Goal: Task Accomplishment & Management: Use online tool/utility

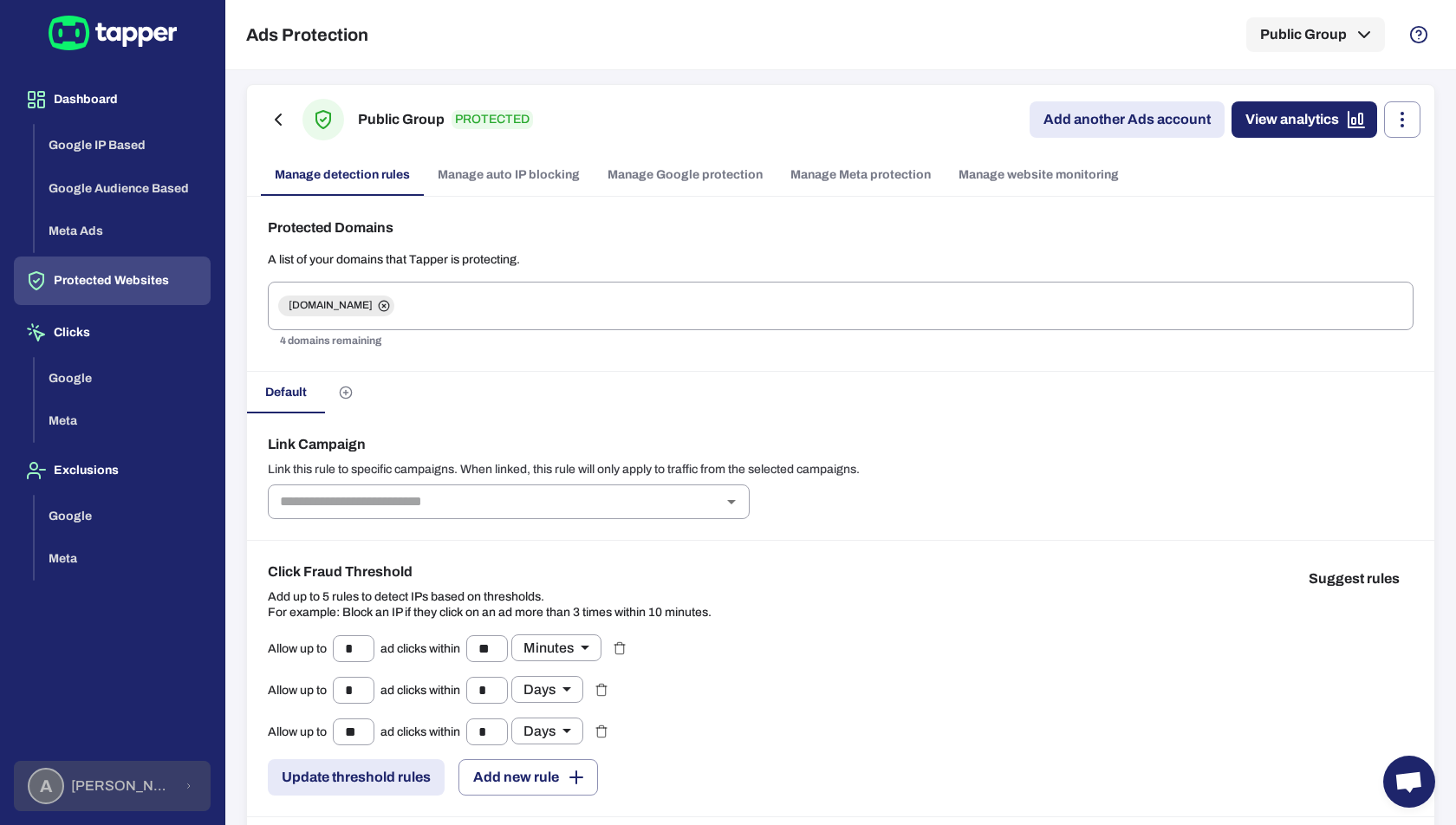
click at [149, 770] on div "A [PERSON_NAME] [PERSON_NAME] Koutsogianni" at bounding box center [101, 786] width 146 height 37
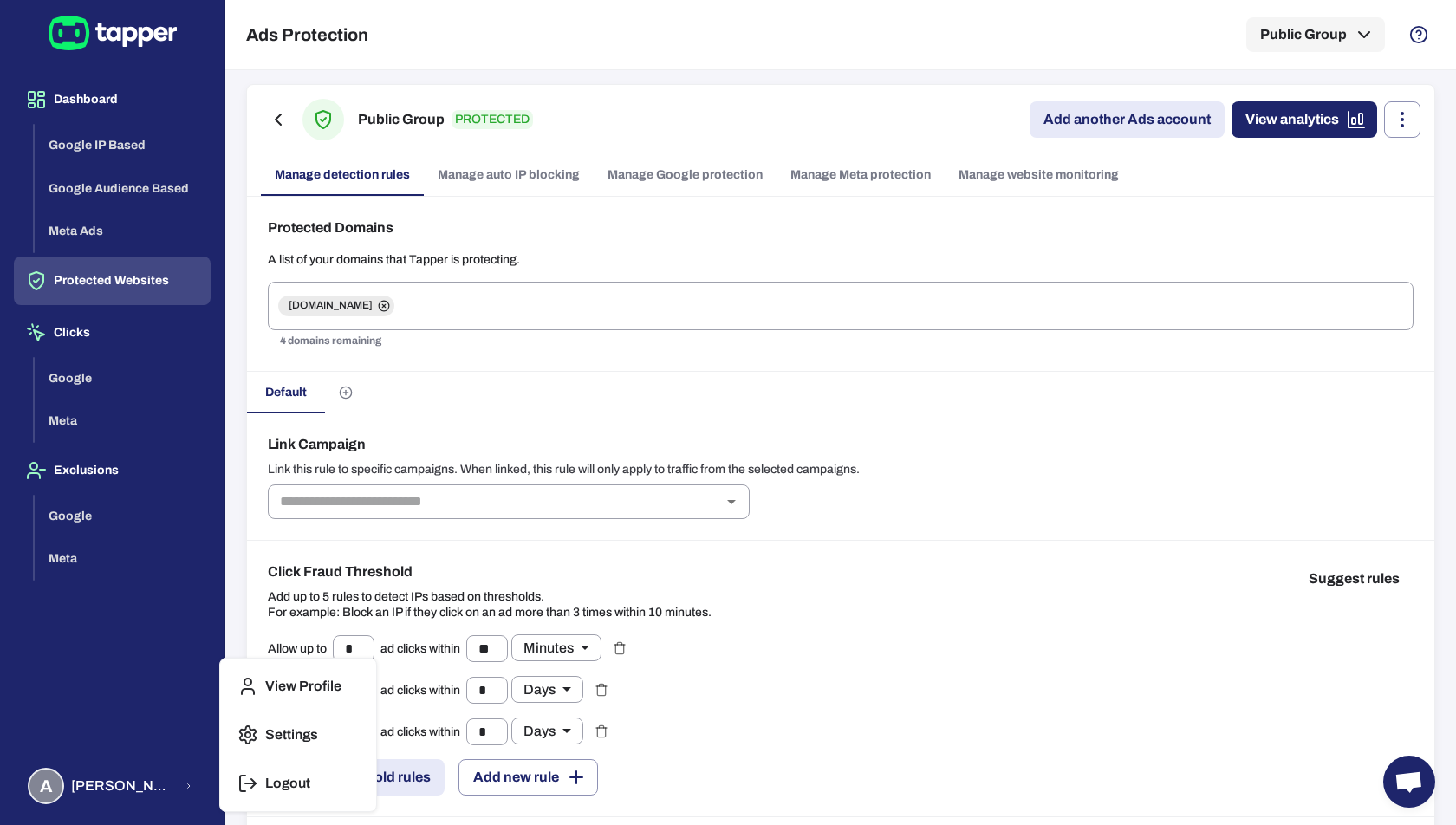
click at [280, 787] on p "Logout" at bounding box center [287, 783] width 45 height 17
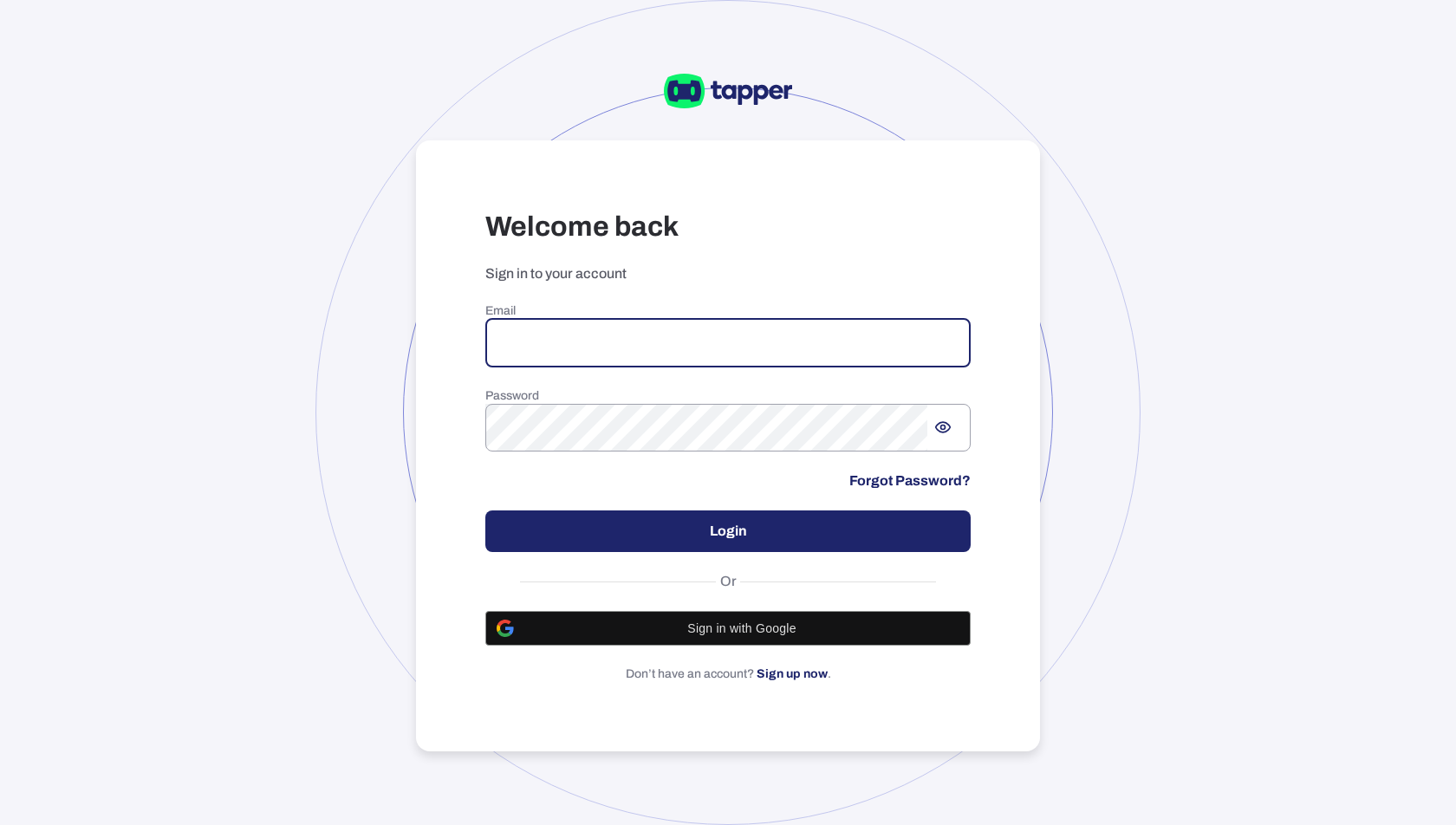
click at [618, 363] on input "email" at bounding box center [728, 343] width 485 height 48
paste input "**********"
type input "**********"
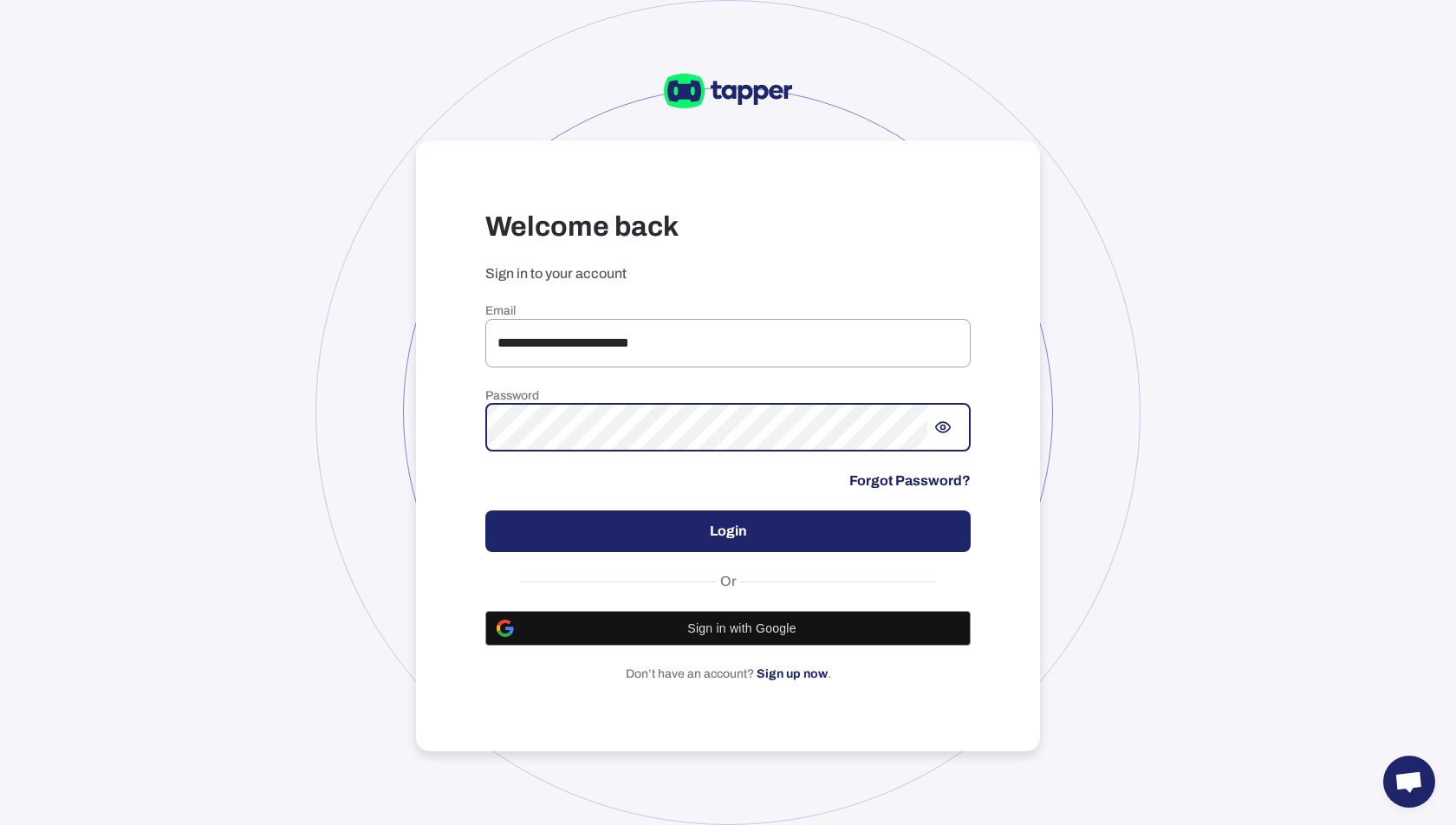
click at [637, 549] on button "Login" at bounding box center [728, 530] width 485 height 42
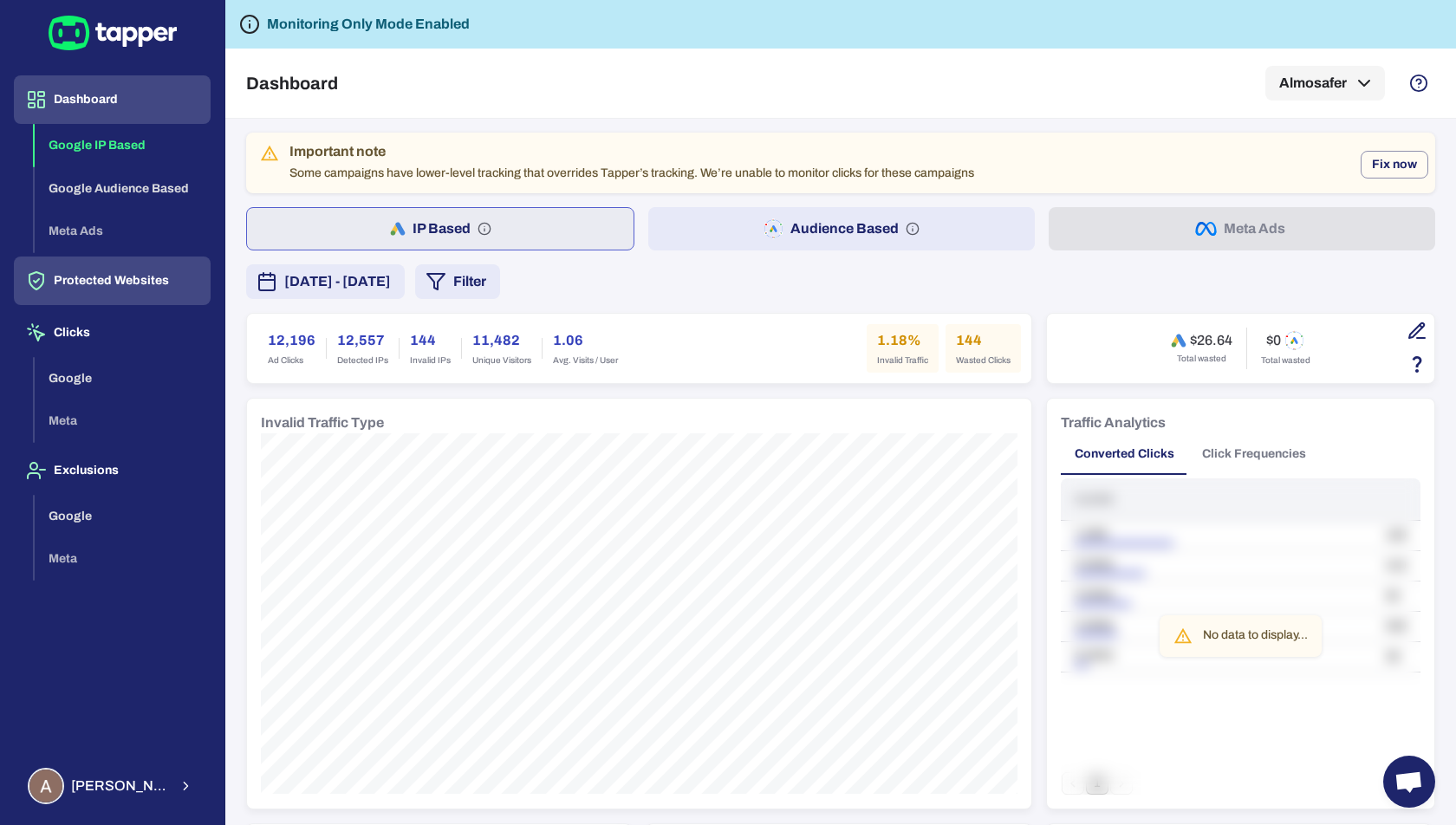
click at [110, 279] on button "Protected Websites" at bounding box center [112, 280] width 197 height 48
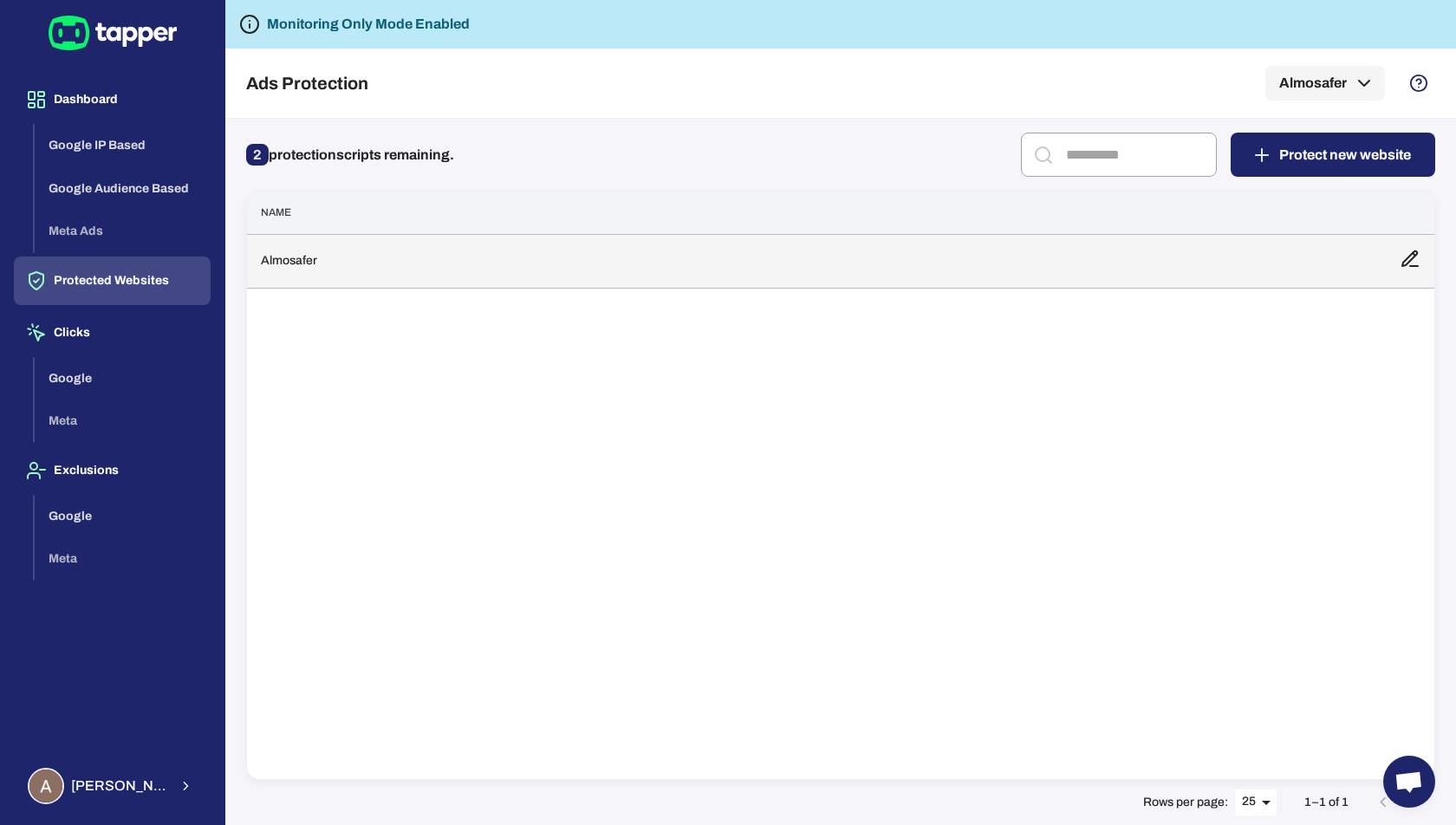
click at [311, 239] on td "Almosafer" at bounding box center [817, 260] width 1139 height 53
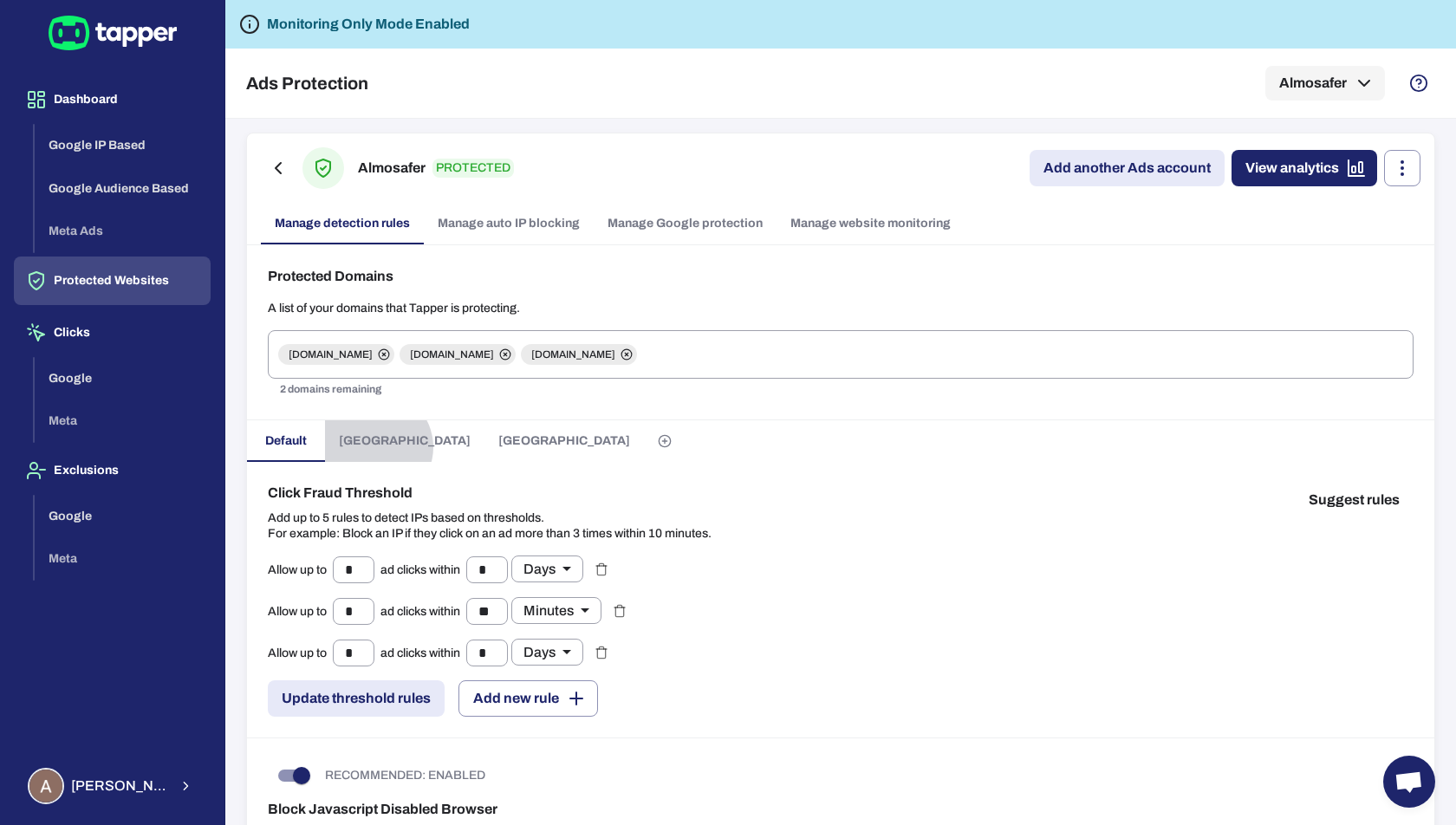
click at [375, 445] on span "Kuwait" at bounding box center [404, 441] width 132 height 16
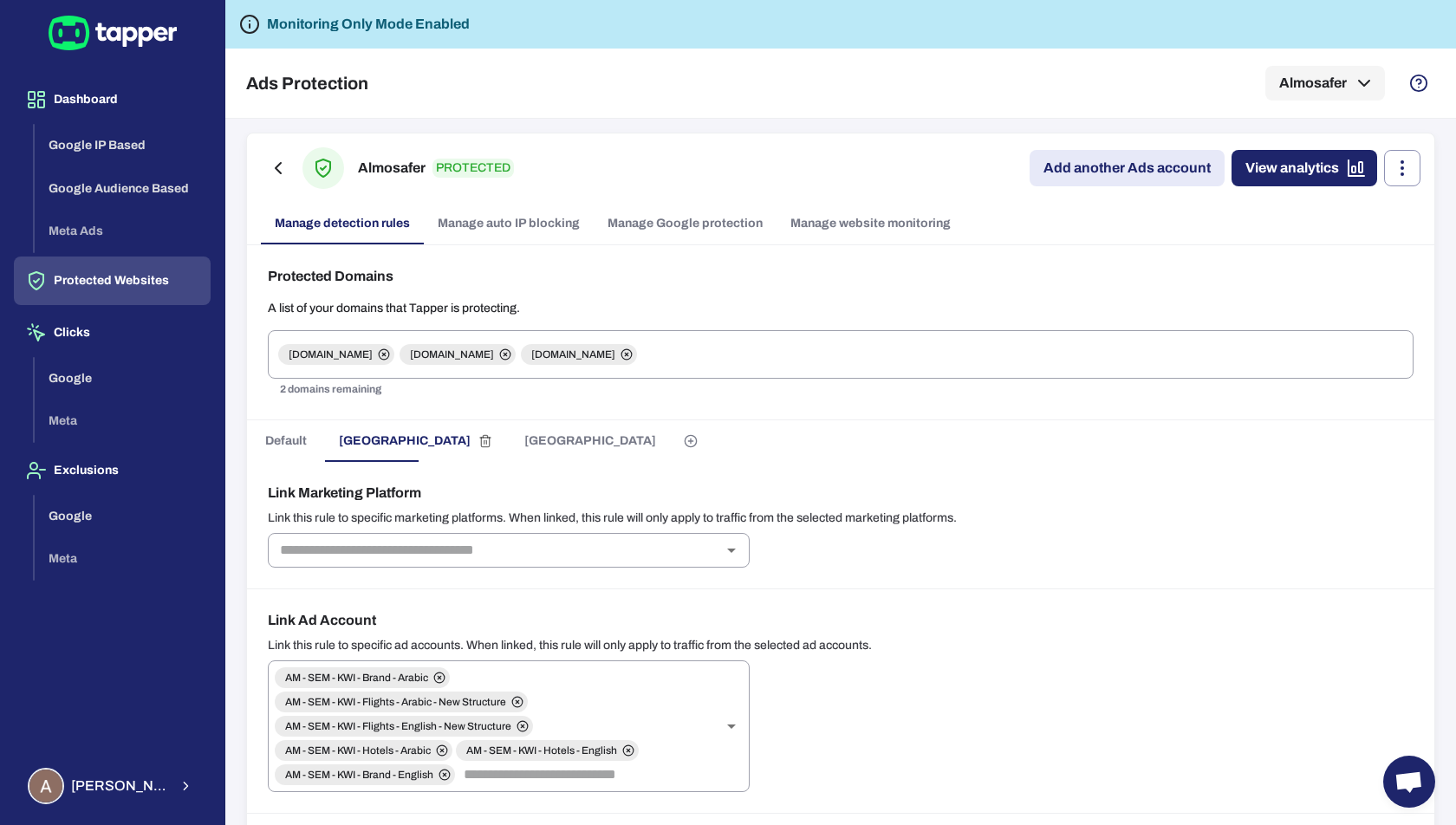
click at [510, 455] on button "Bahrain" at bounding box center [590, 440] width 159 height 42
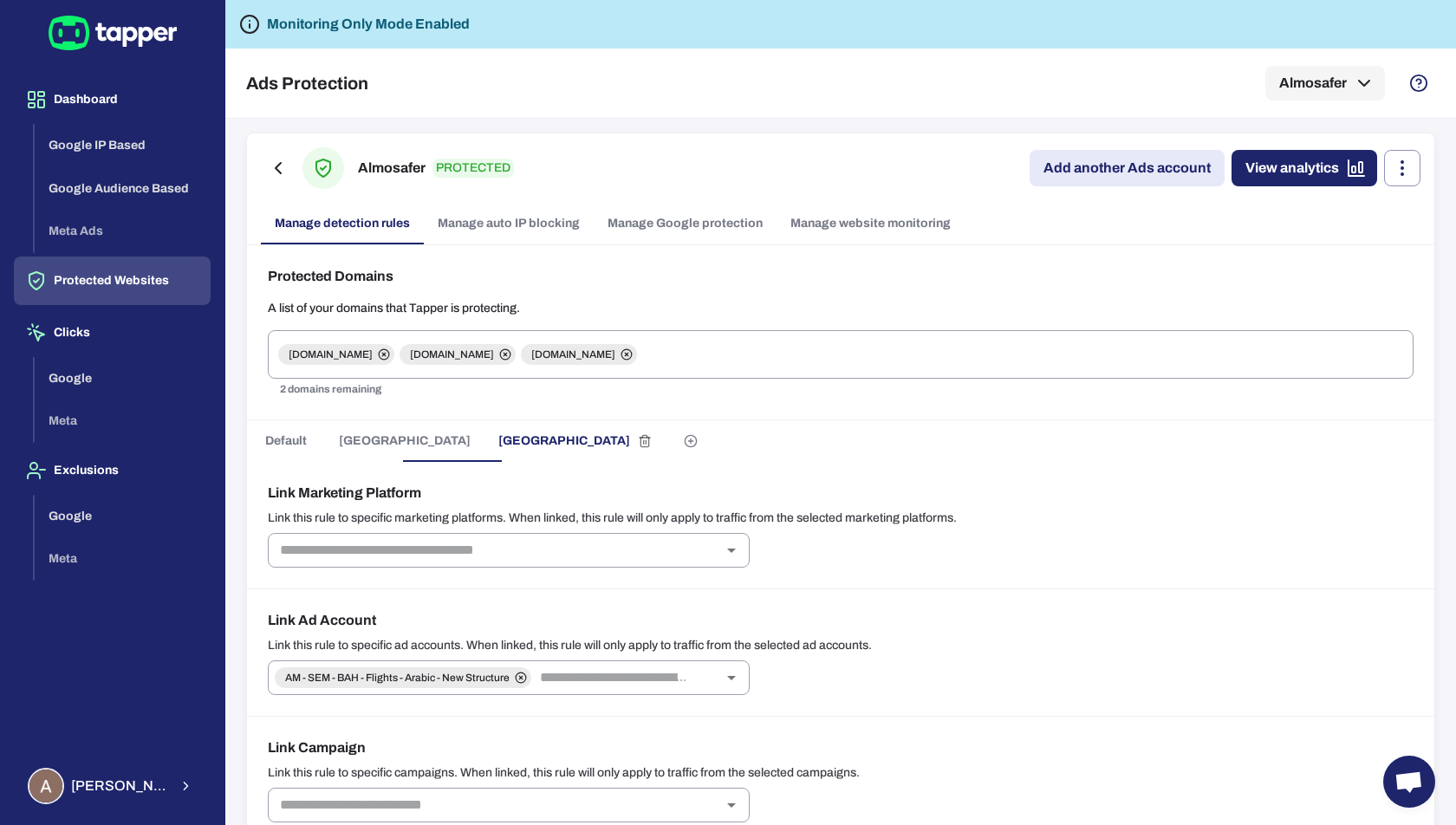
click at [361, 450] on button "Kuwait" at bounding box center [404, 440] width 159 height 42
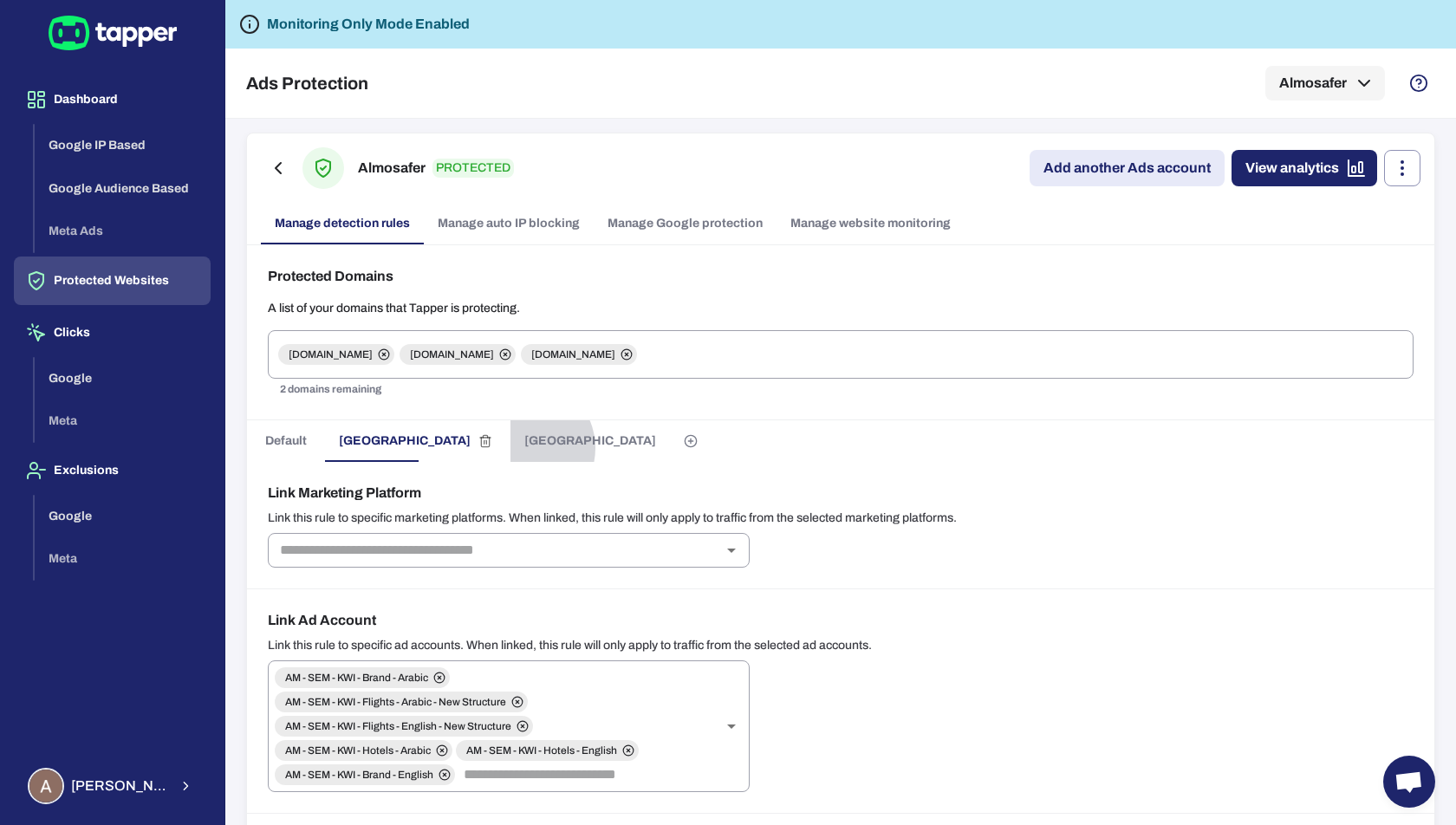
click at [510, 446] on button "Bahrain" at bounding box center [590, 440] width 159 height 42
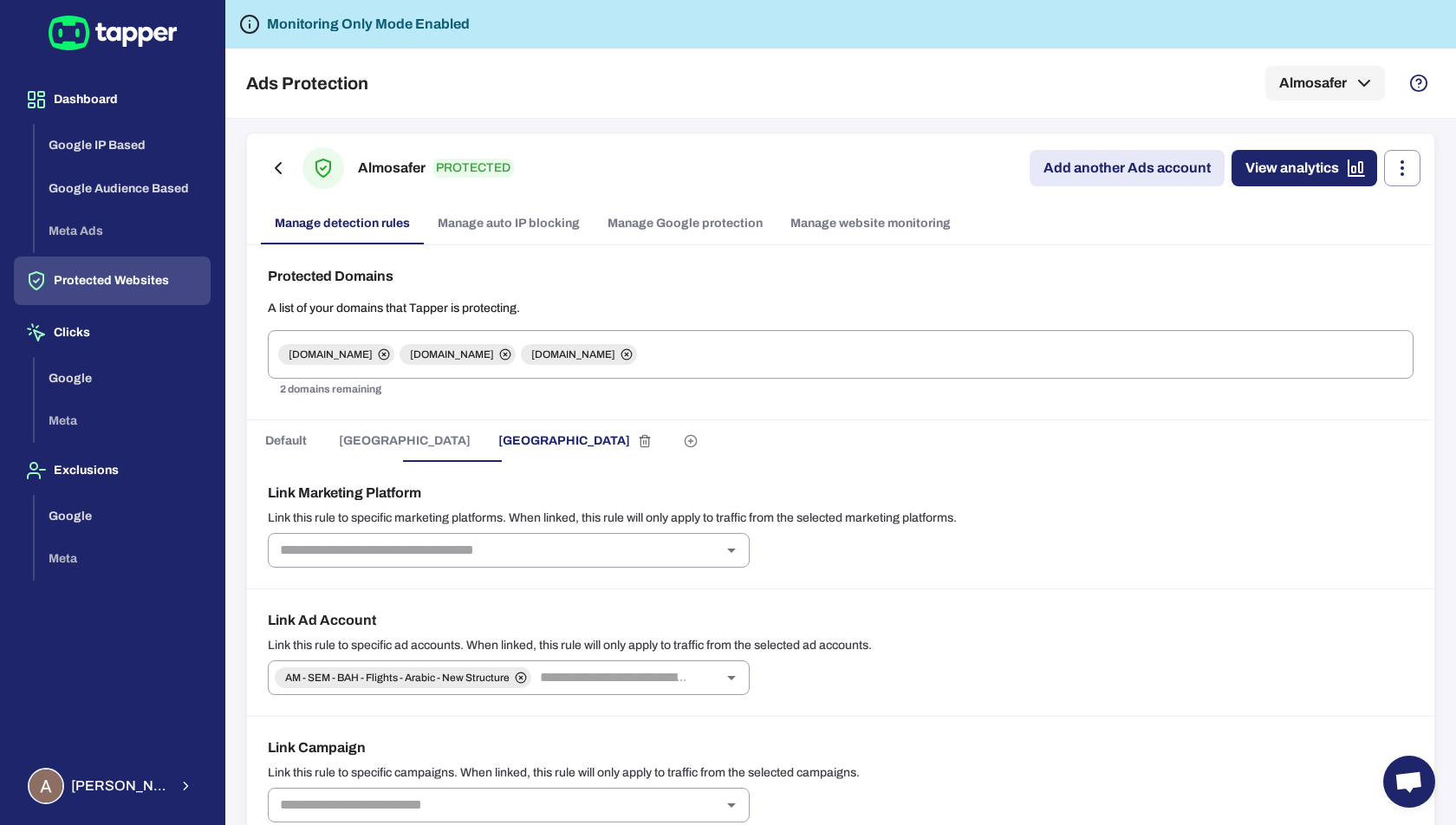
click at [386, 444] on button "Kuwait" at bounding box center [404, 440] width 159 height 42
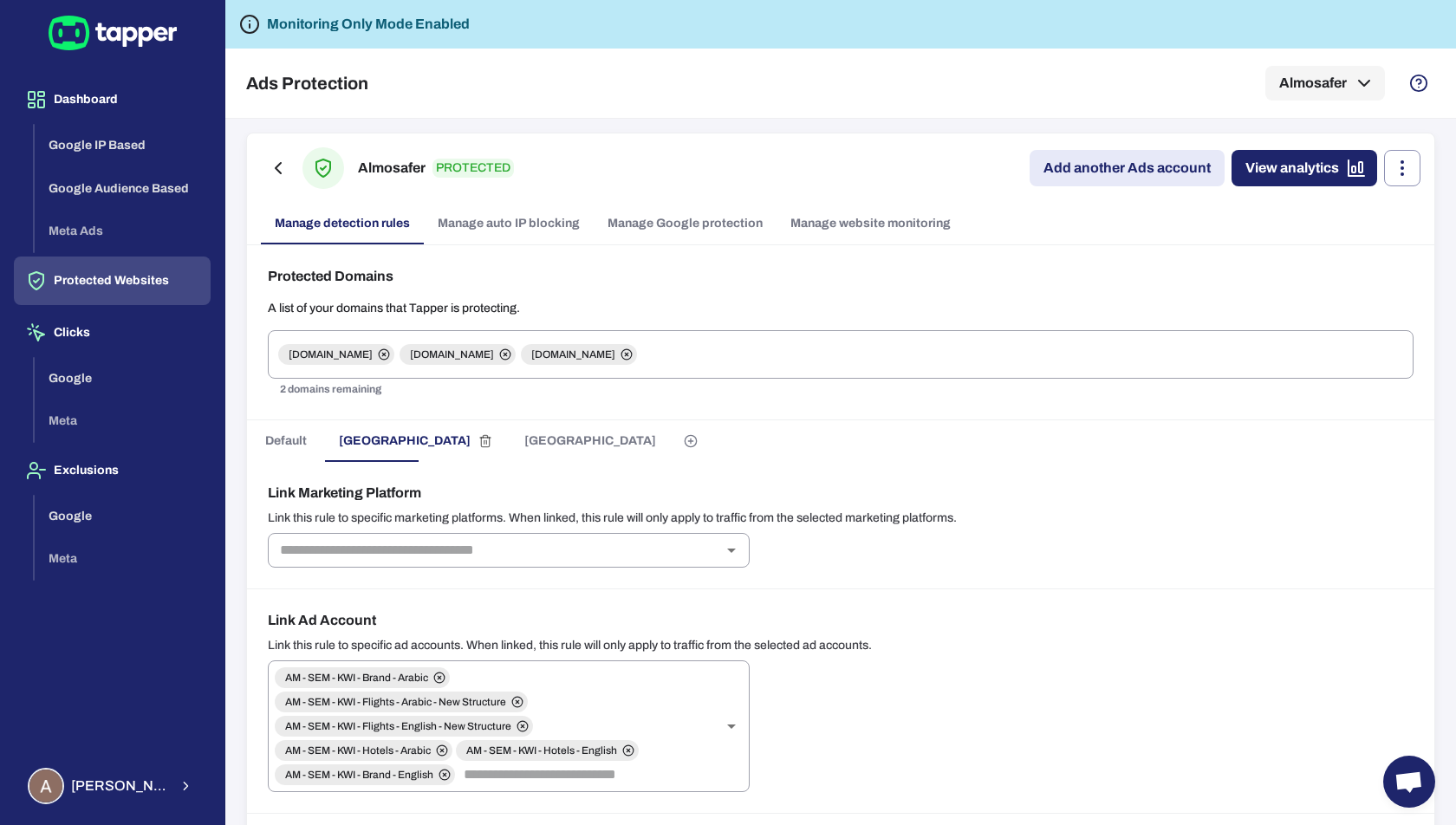
click at [525, 443] on span "Bahrain" at bounding box center [591, 441] width 132 height 16
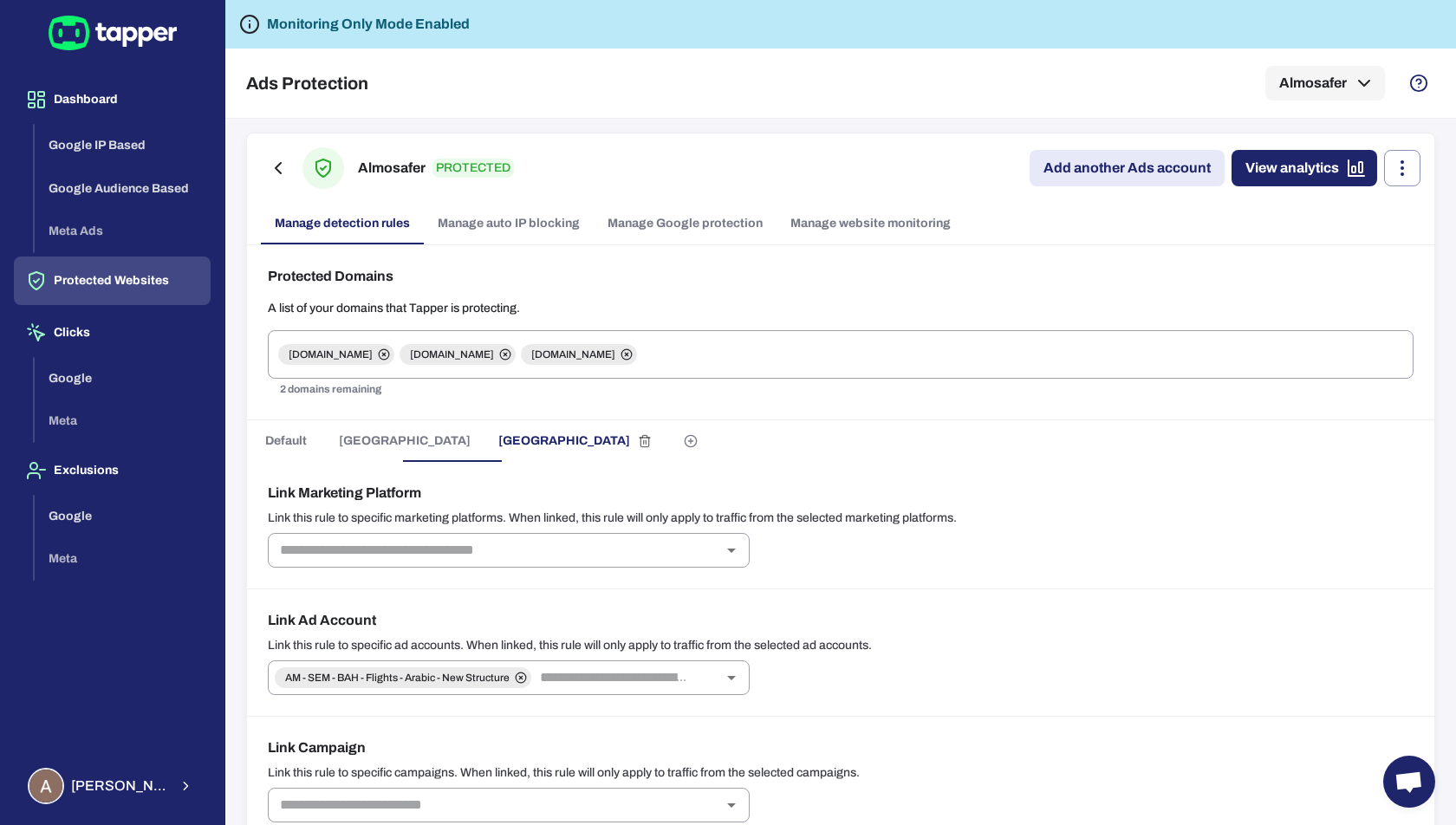
click at [386, 445] on button "Kuwait" at bounding box center [404, 440] width 159 height 42
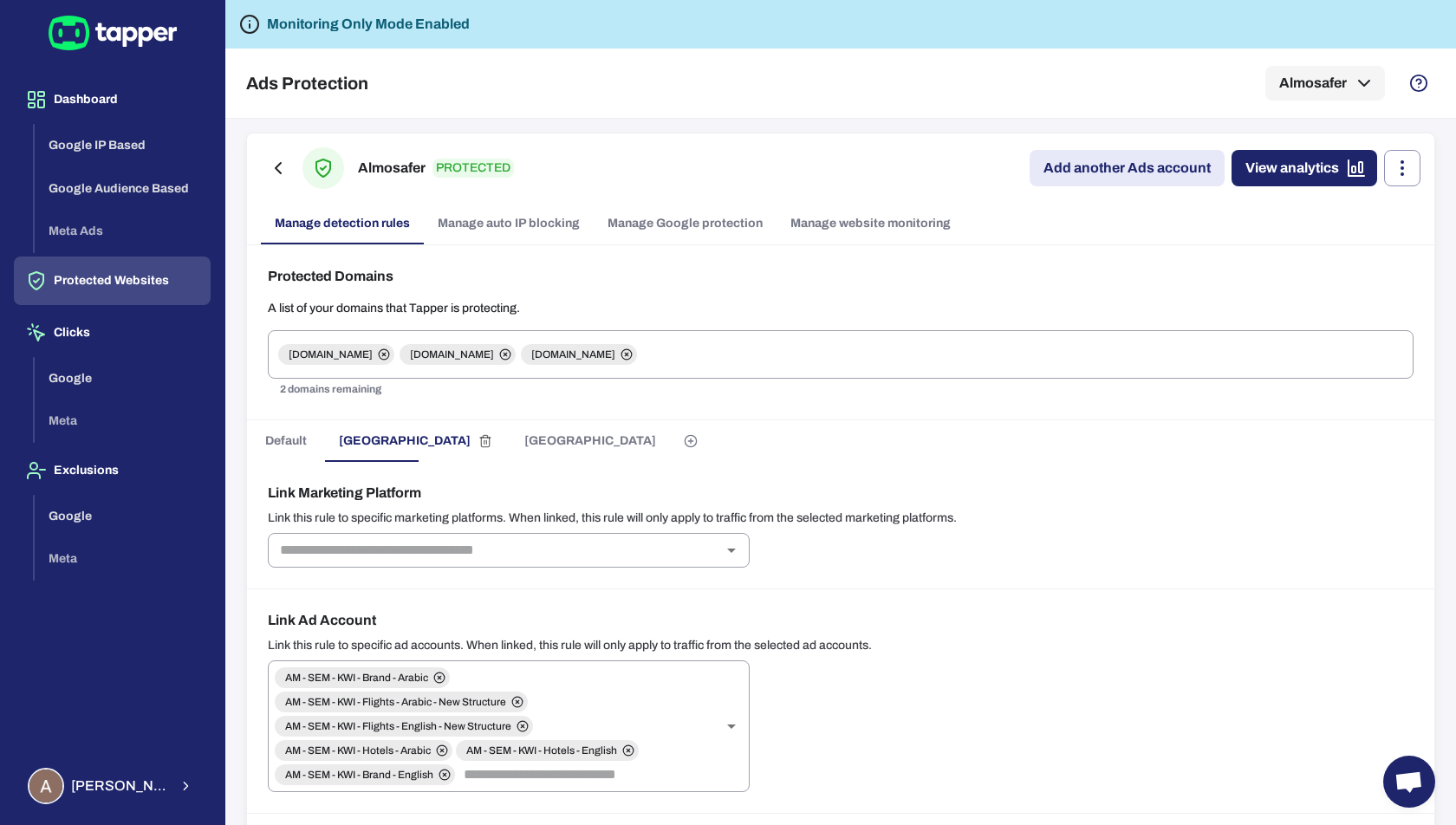
click at [525, 444] on span "Bahrain" at bounding box center [591, 441] width 132 height 16
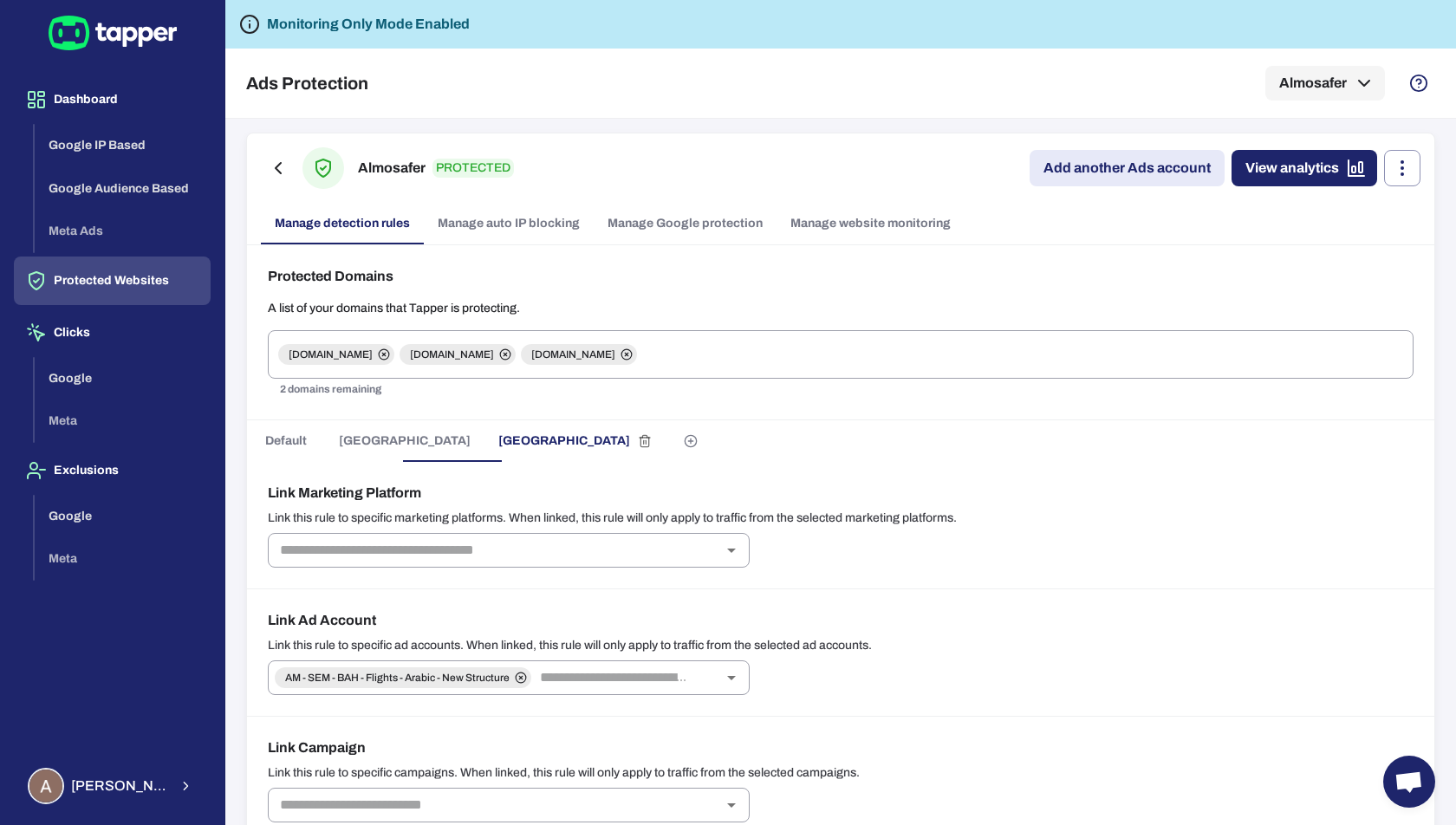
click at [375, 436] on span "Kuwait" at bounding box center [404, 441] width 132 height 16
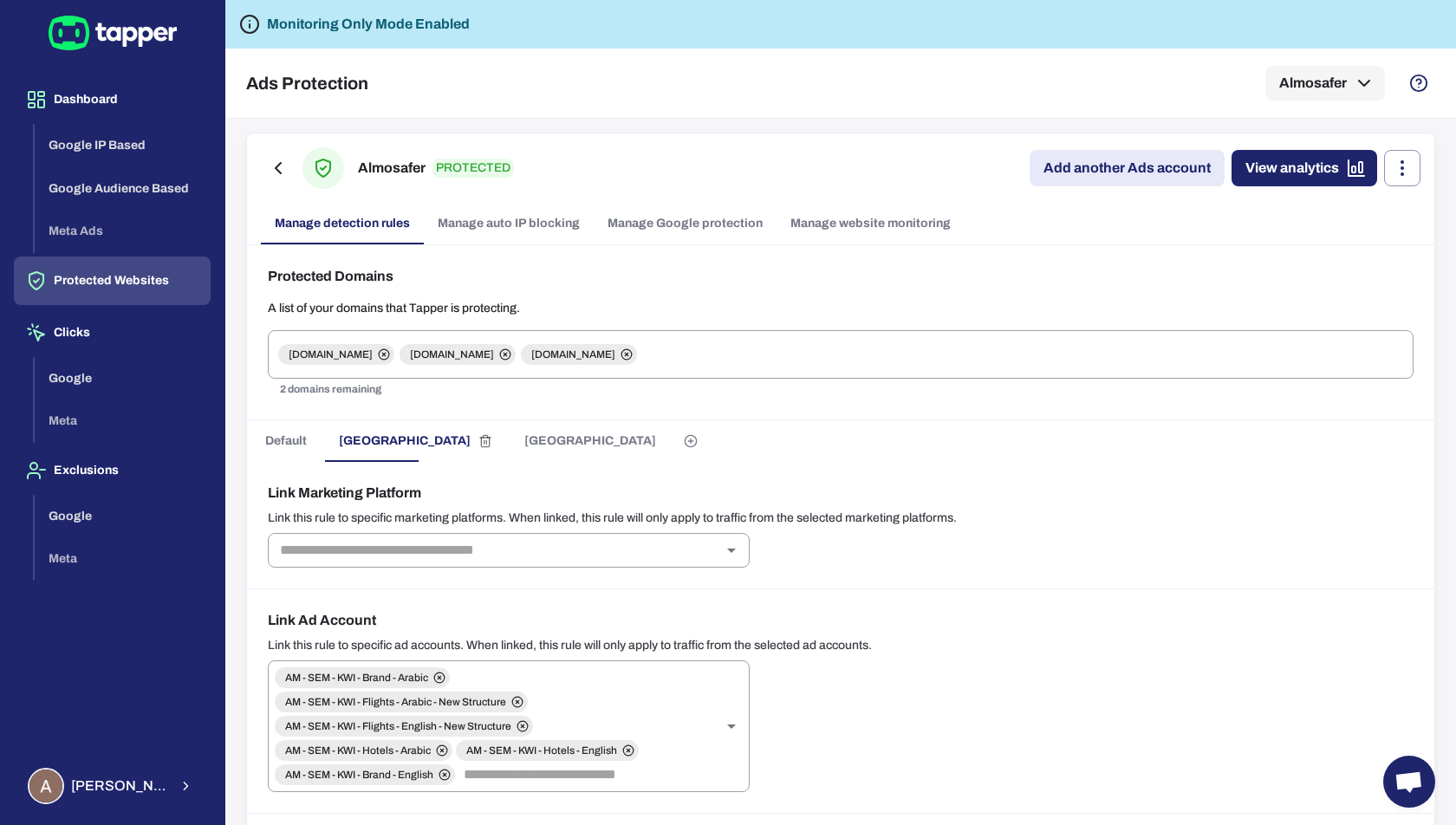
click at [525, 437] on span "Bahrain" at bounding box center [591, 441] width 132 height 16
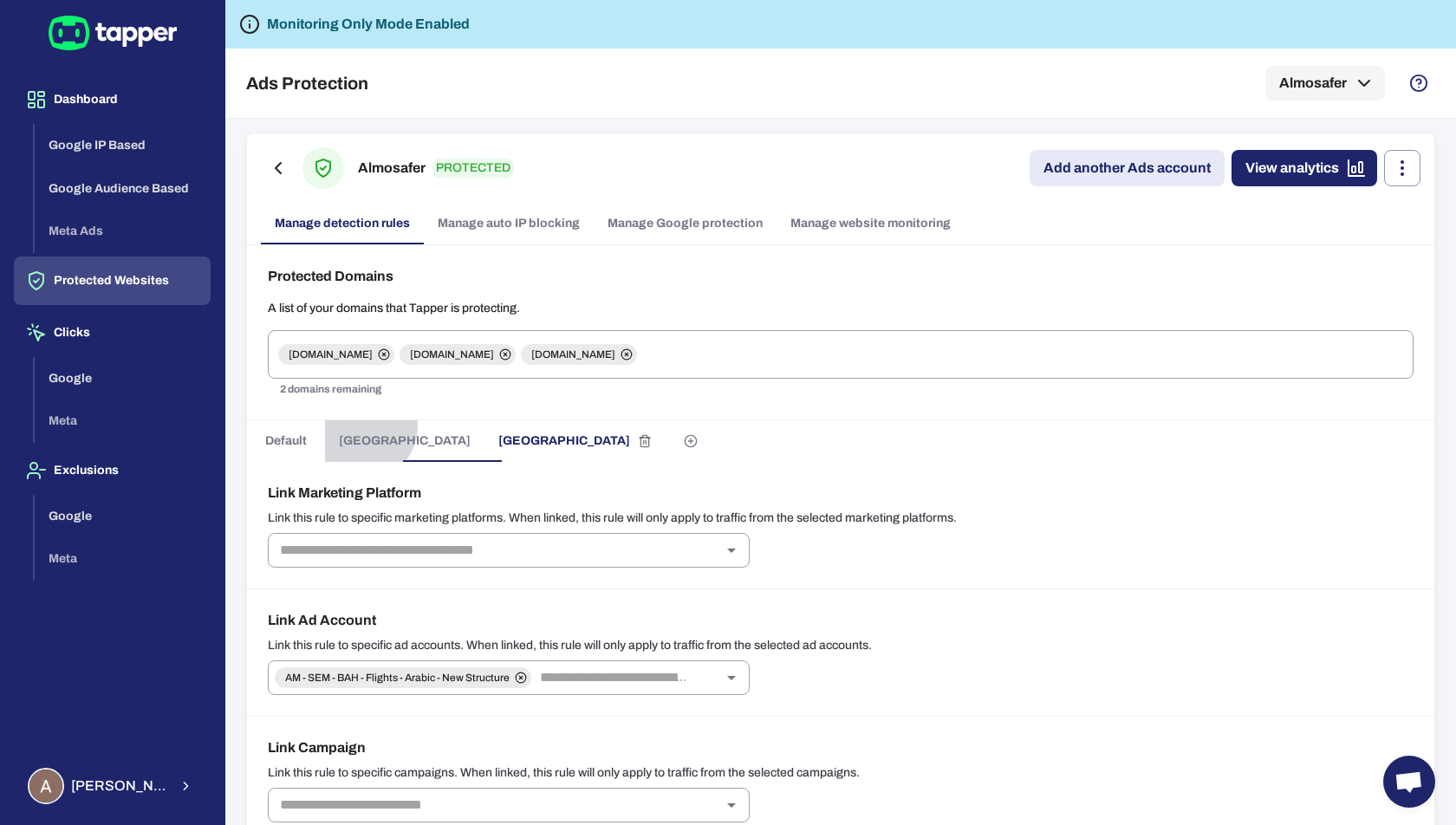
click at [360, 424] on button "Kuwait" at bounding box center [404, 440] width 159 height 42
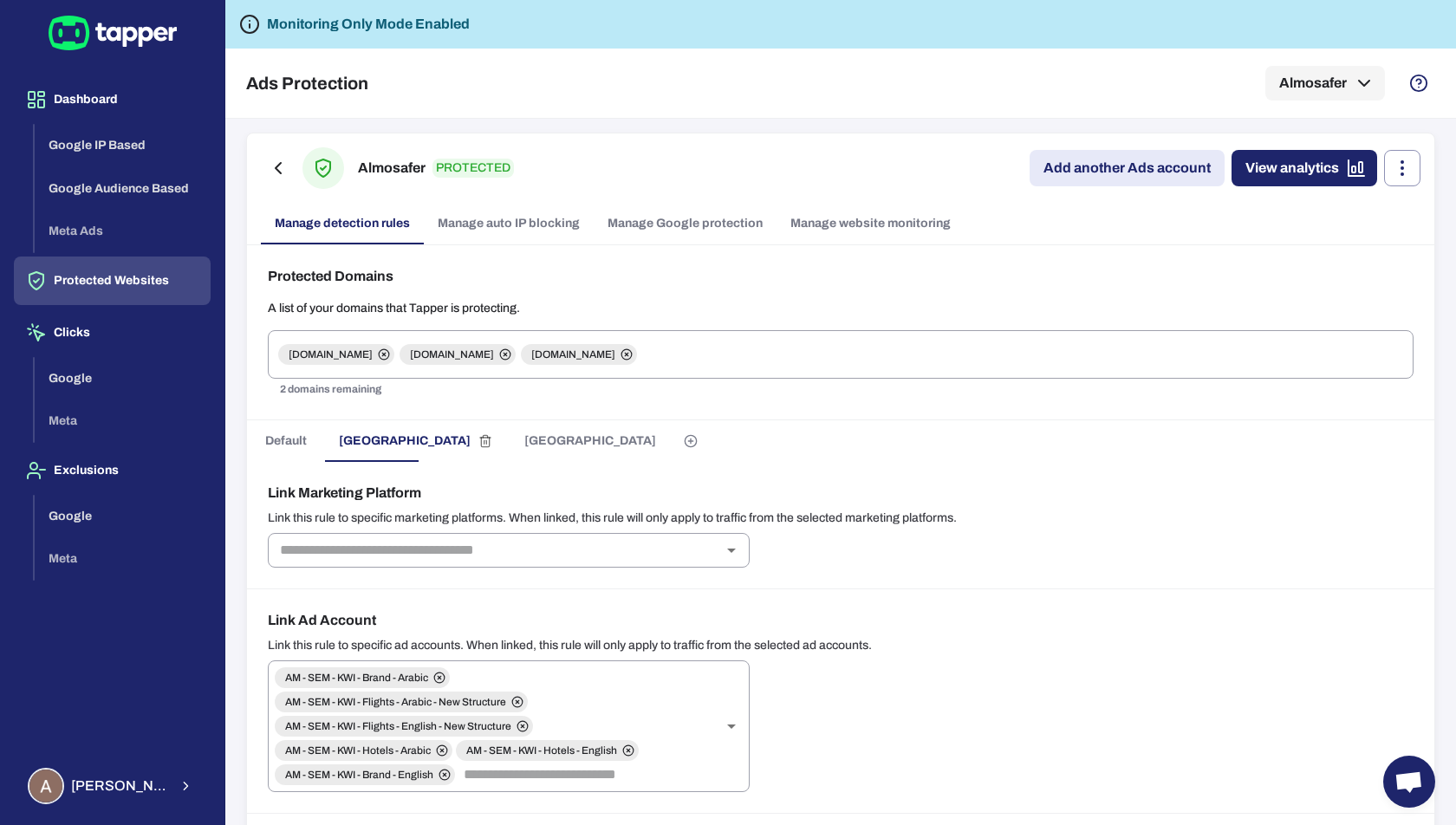
click at [510, 426] on button "Bahrain" at bounding box center [590, 440] width 159 height 42
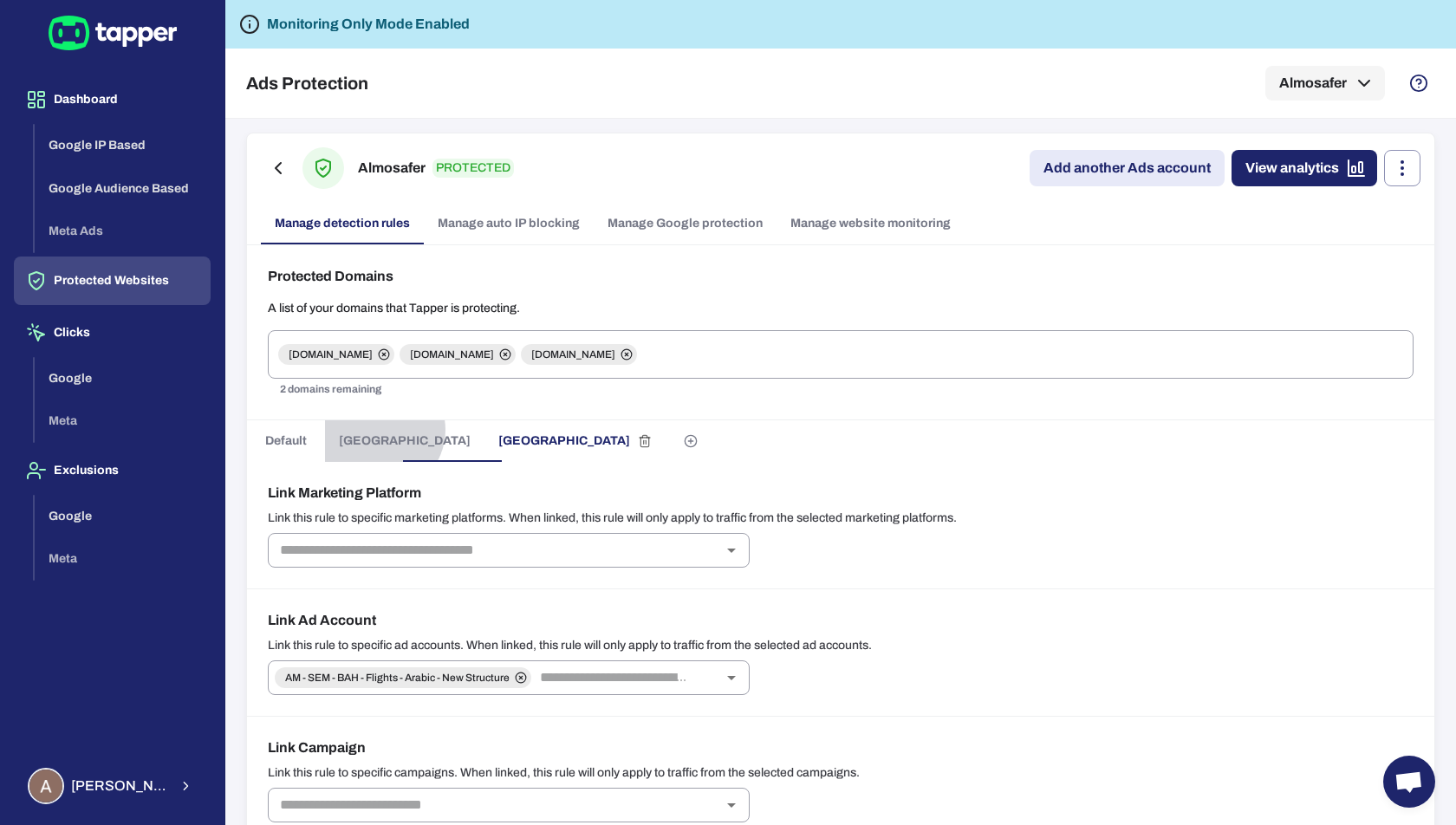
click at [380, 428] on button "Kuwait" at bounding box center [404, 440] width 159 height 42
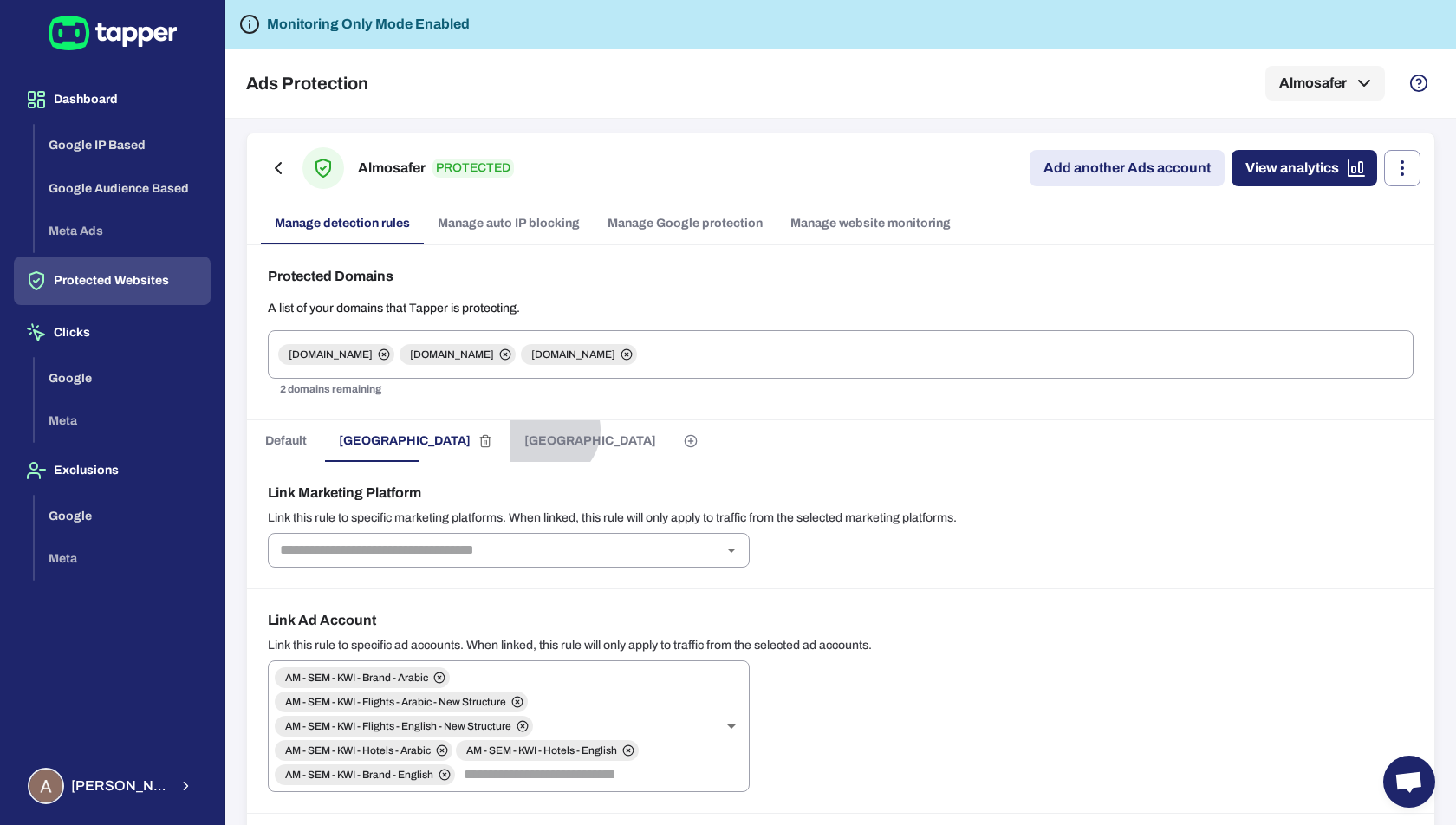
click at [510, 428] on button "Bahrain" at bounding box center [590, 440] width 159 height 42
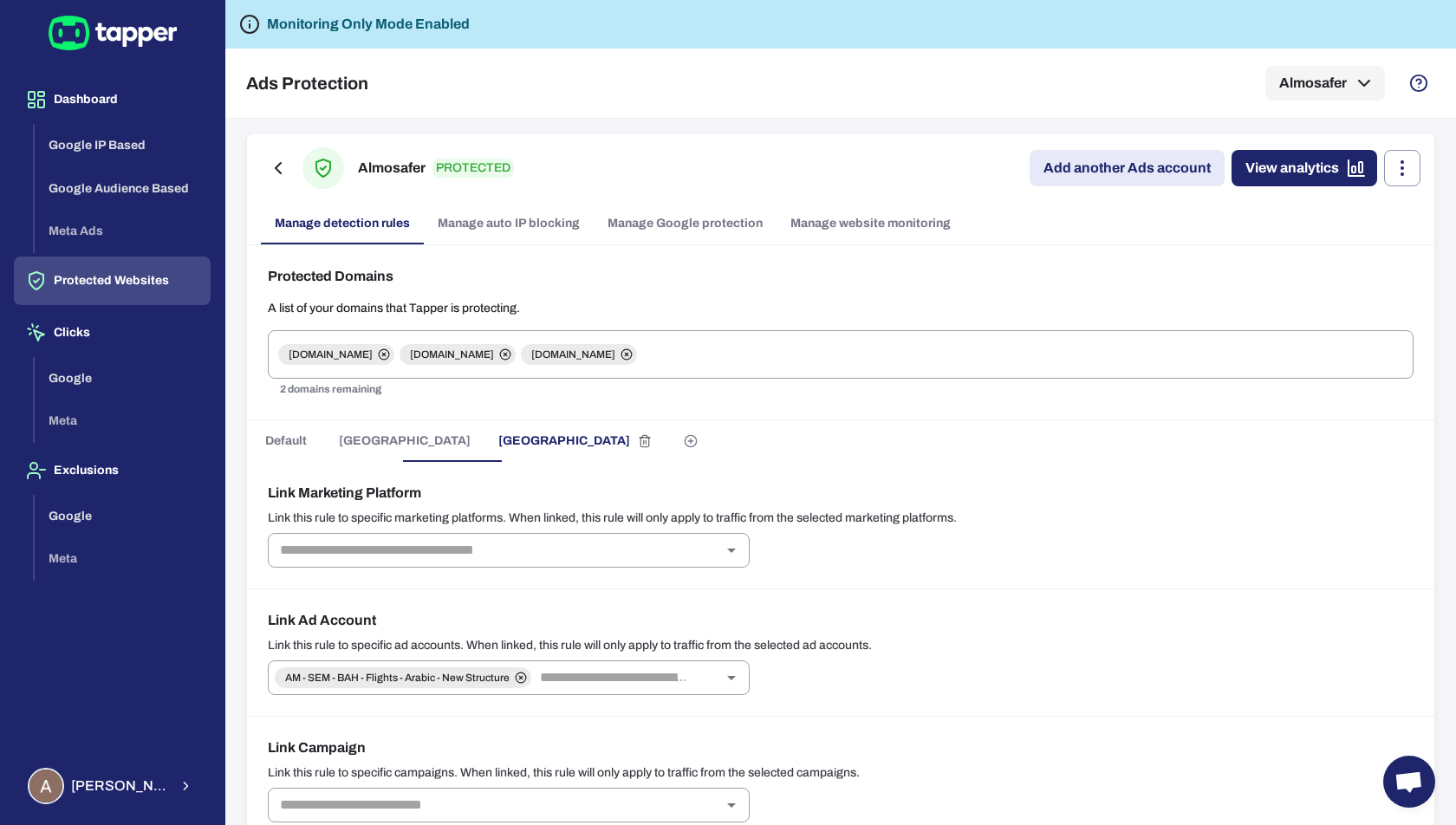
click at [520, 223] on link "Manage auto IP blocking" at bounding box center [508, 223] width 170 height 42
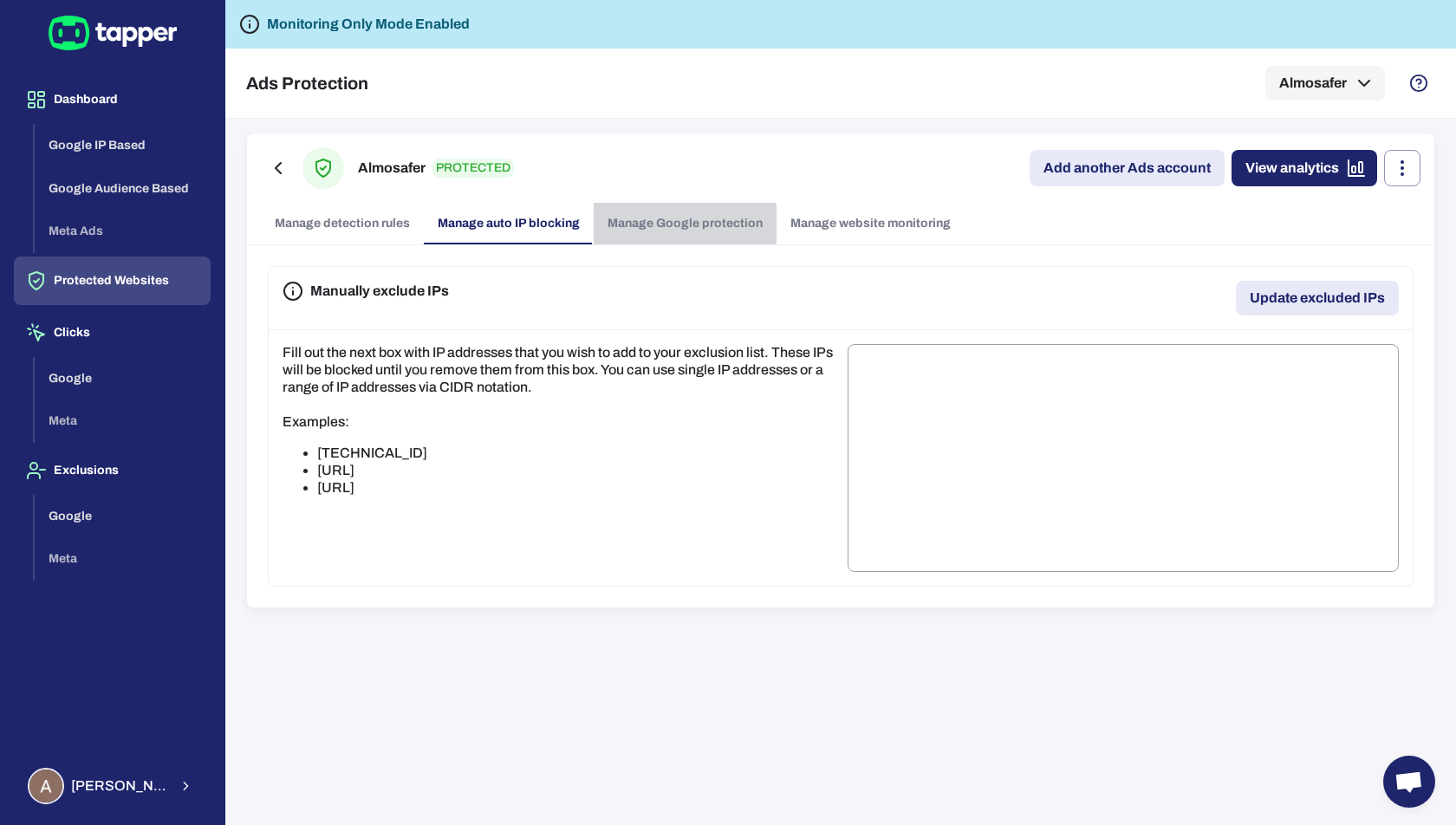
click at [628, 228] on link "Manage Google protection" at bounding box center [685, 223] width 183 height 42
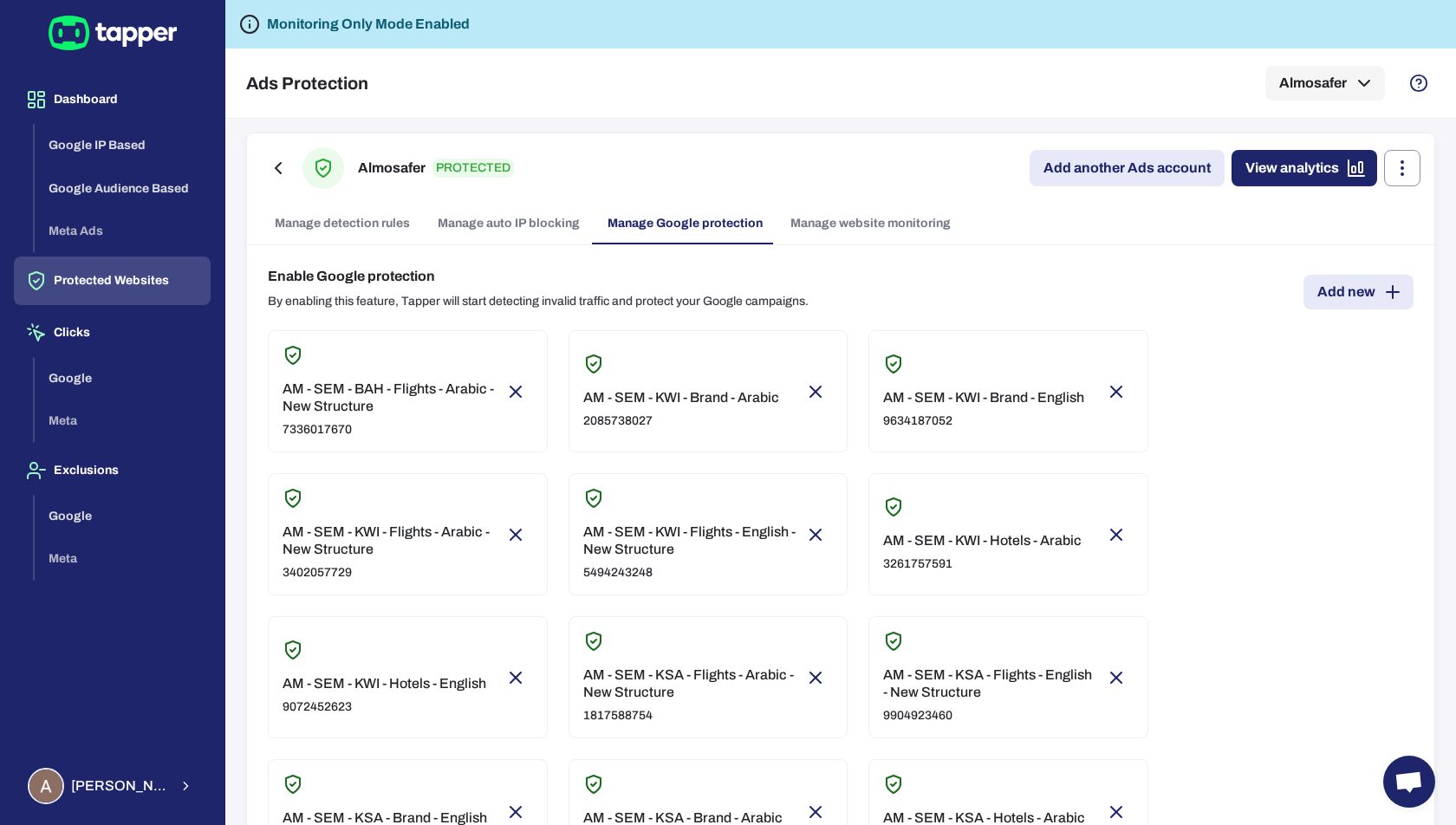
click at [844, 232] on link "Manage website monitoring" at bounding box center [871, 223] width 188 height 42
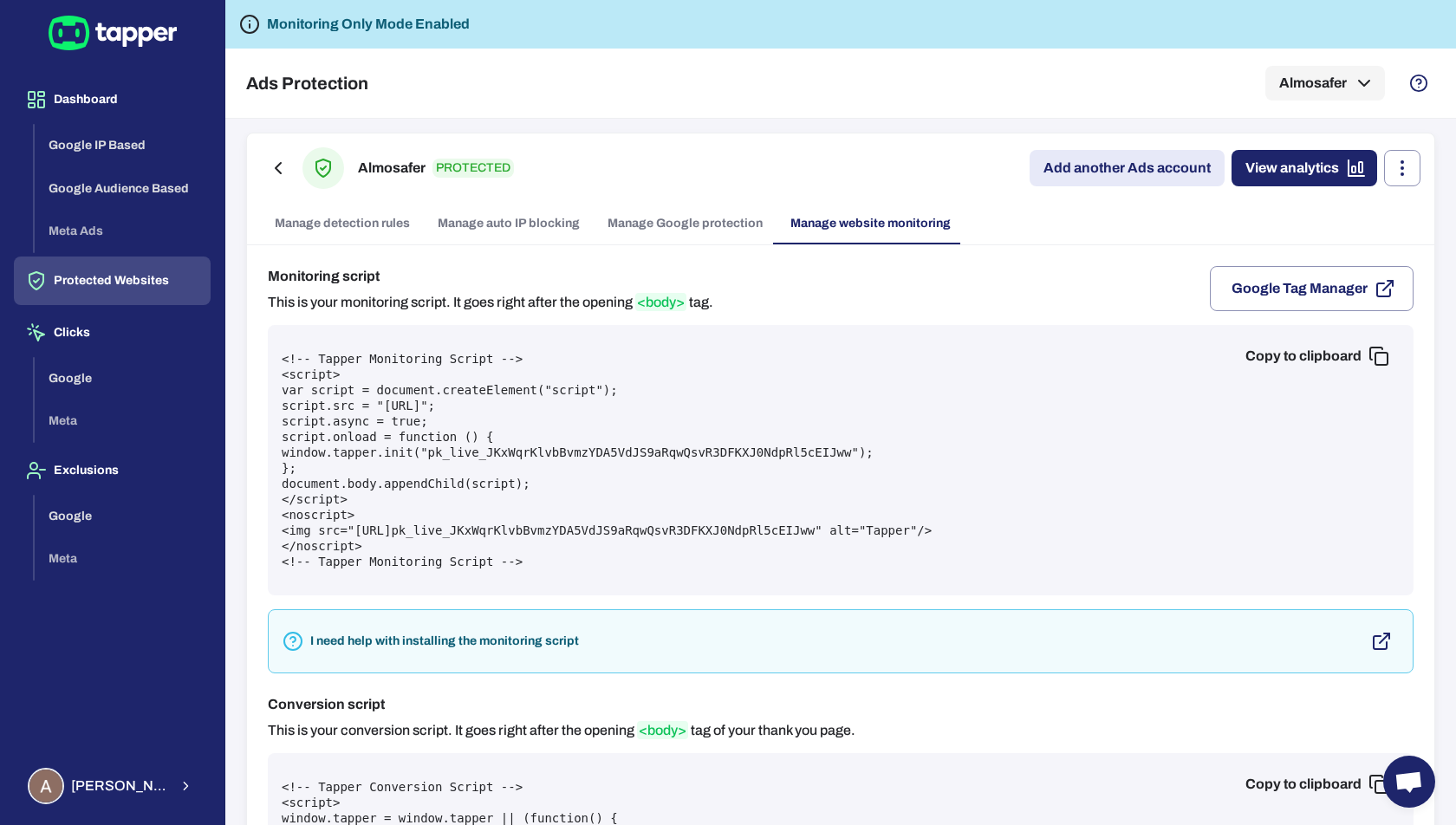
click at [339, 223] on link "Manage detection rules" at bounding box center [342, 223] width 163 height 42
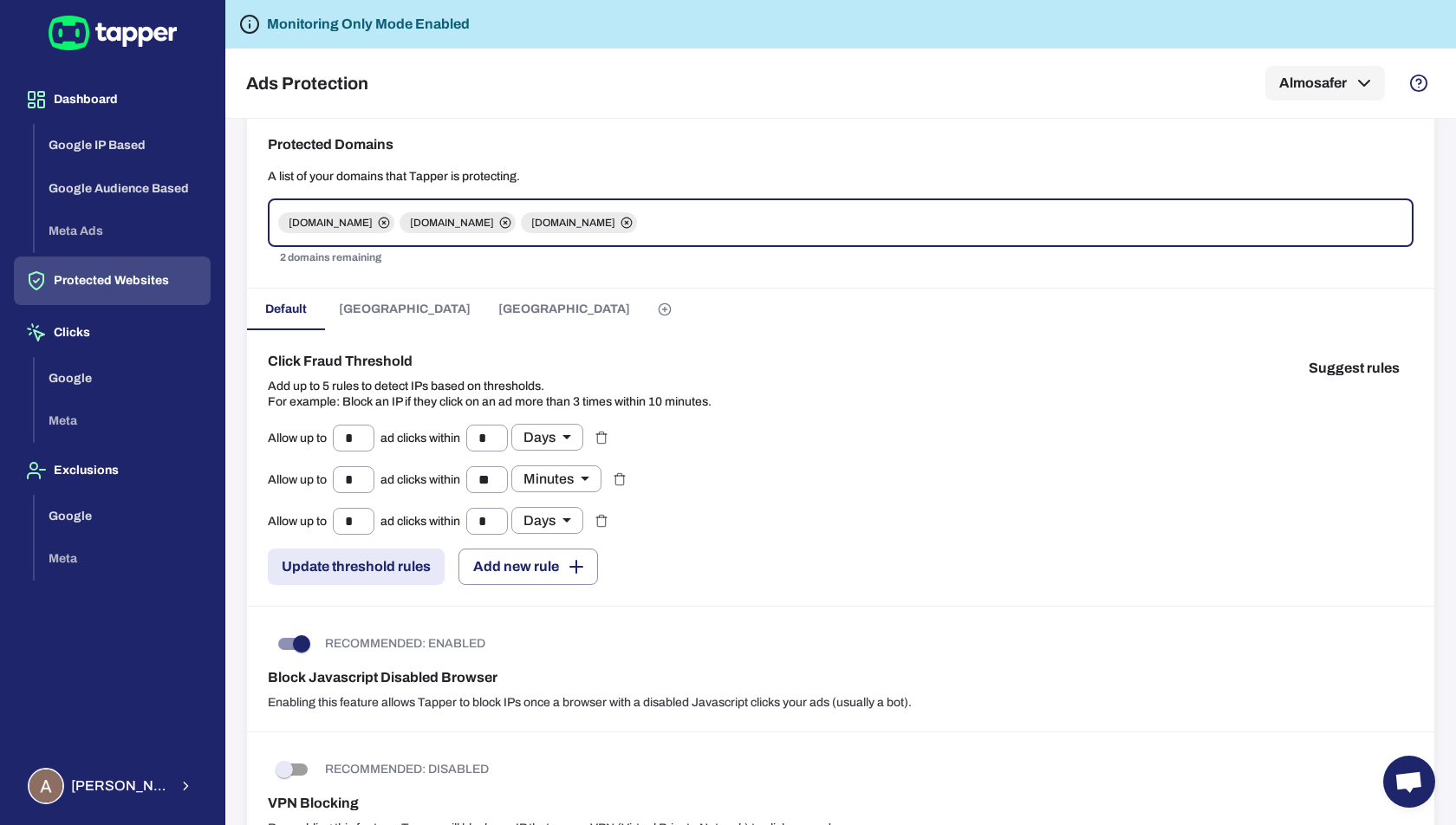
scroll to position [131, 0]
click at [372, 306] on span "Kuwait" at bounding box center [404, 310] width 132 height 16
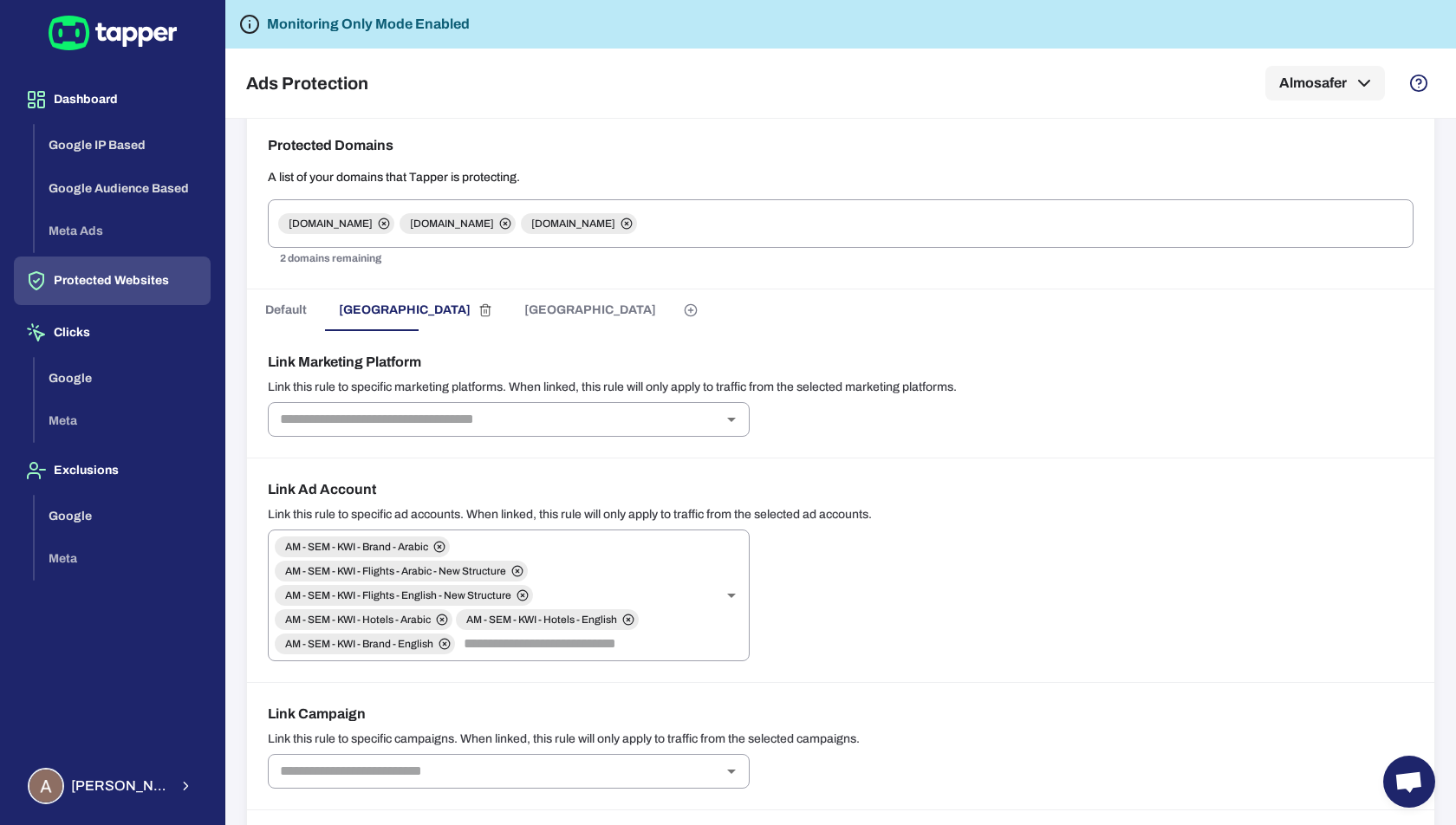
click at [510, 320] on button "Bahrain" at bounding box center [590, 309] width 159 height 42
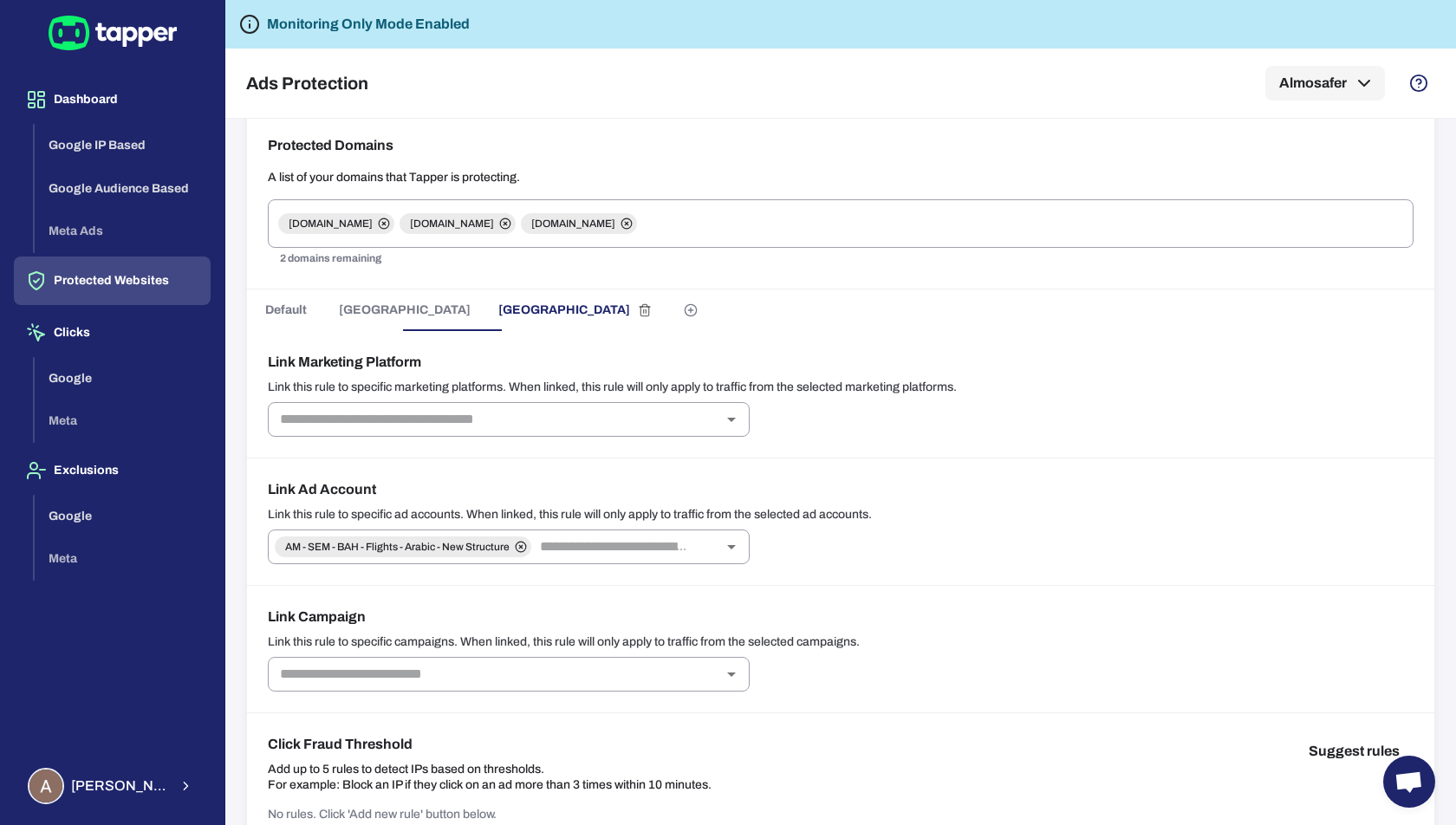
click at [383, 318] on button "Kuwait" at bounding box center [404, 309] width 159 height 42
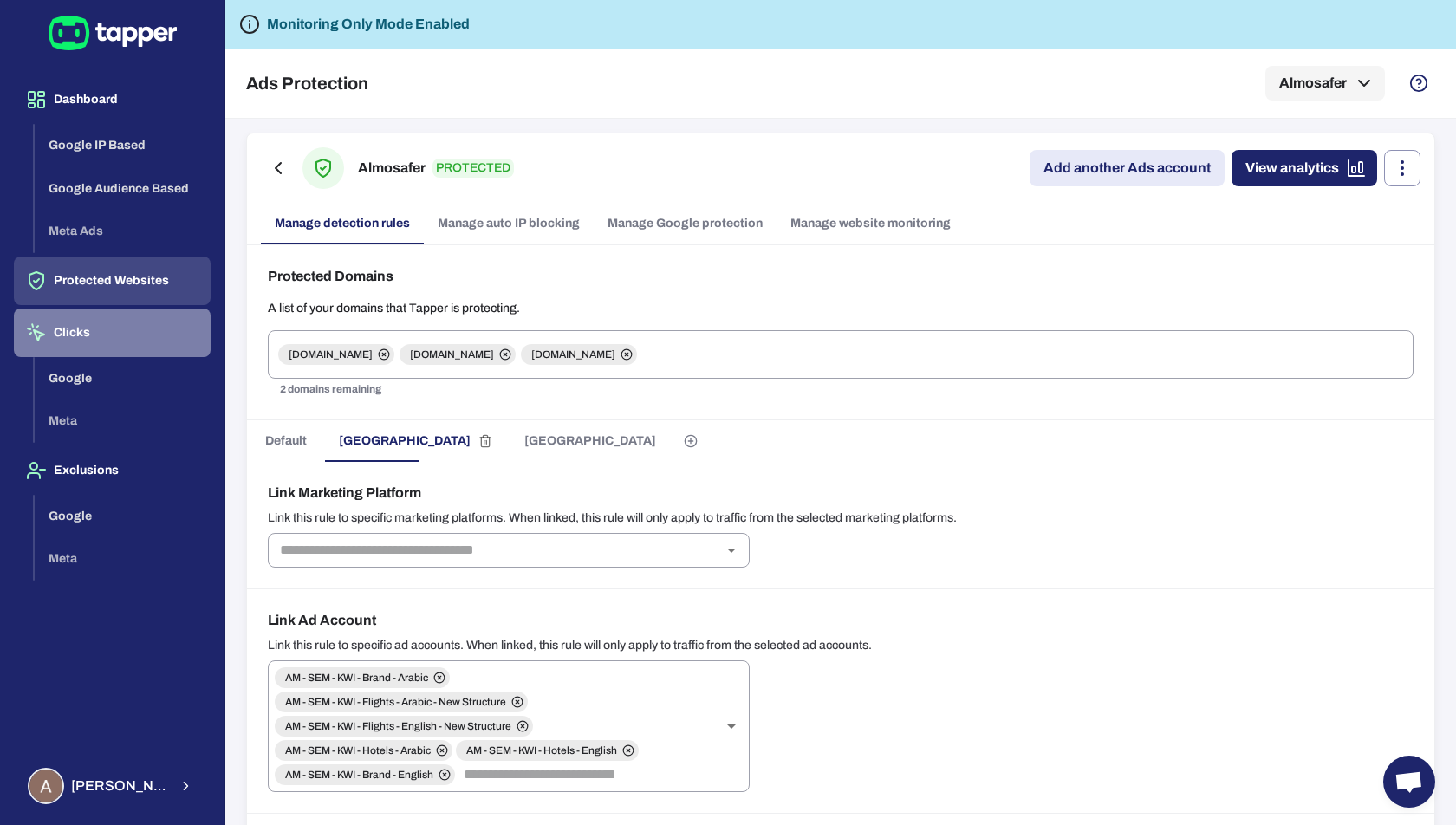
click at [100, 330] on button "Clicks" at bounding box center [112, 333] width 197 height 48
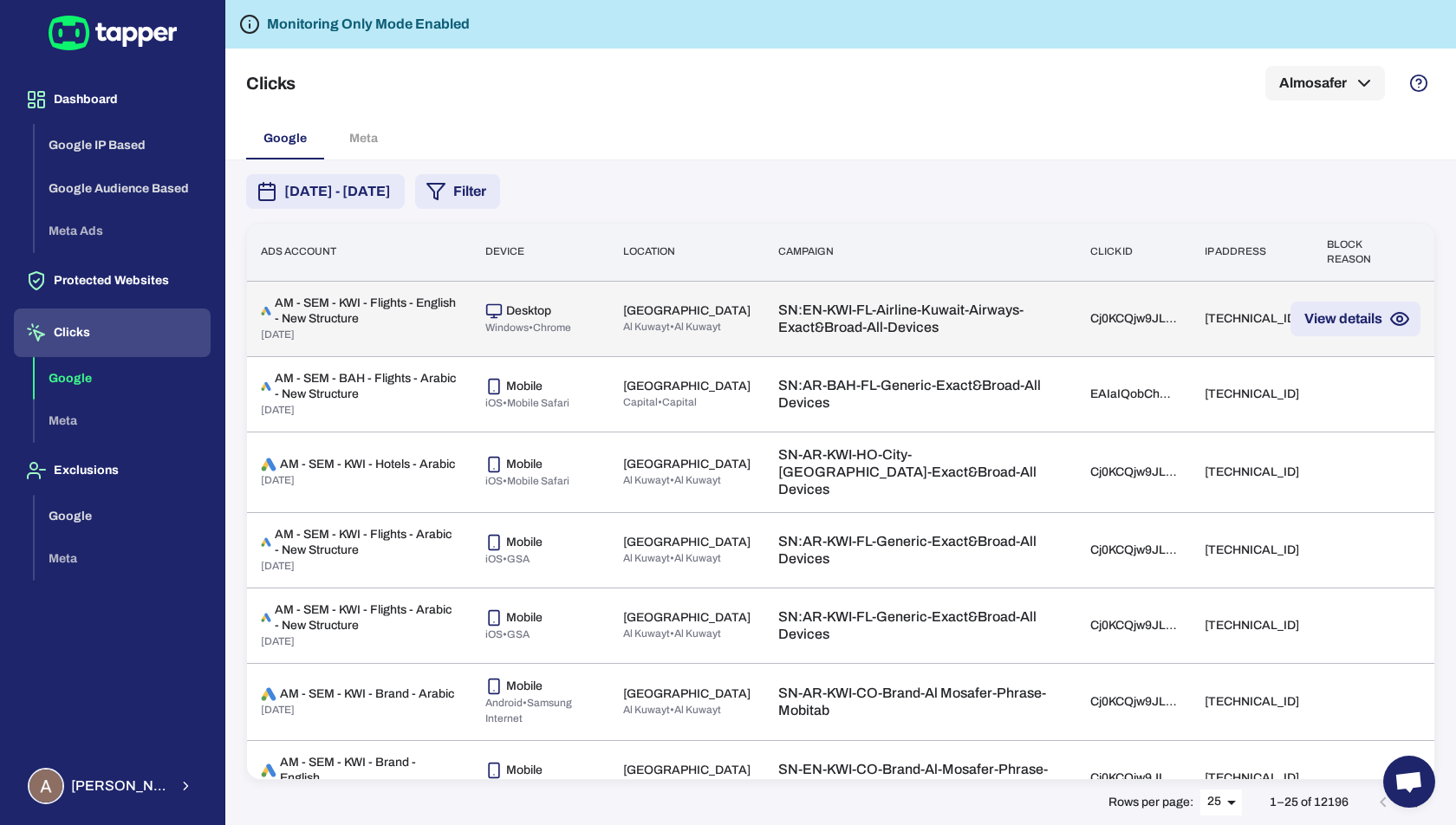
click at [1077, 329] on td "Cj0KCQjw9JLHBhC-ARIsAK4PhcrOnuaCTEVW1i4KSzafv4gr4qVwRDPz0QAILlgFc0wvYdFEs6EMwjM…" at bounding box center [1134, 318] width 114 height 76
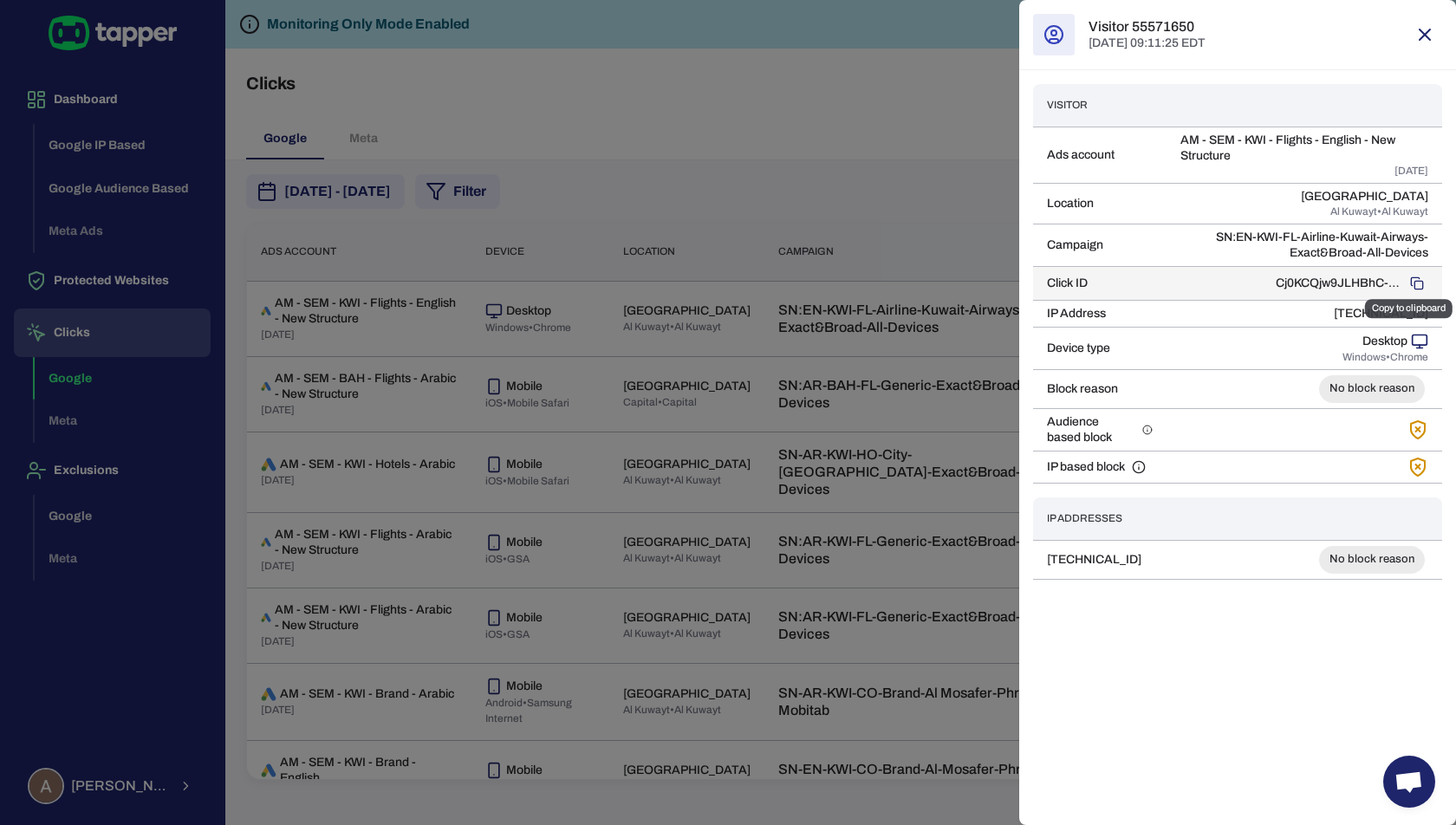
click at [1411, 272] on button "Copy to clipboard" at bounding box center [1416, 283] width 22 height 22
click at [968, 105] on div at bounding box center [728, 412] width 1456 height 825
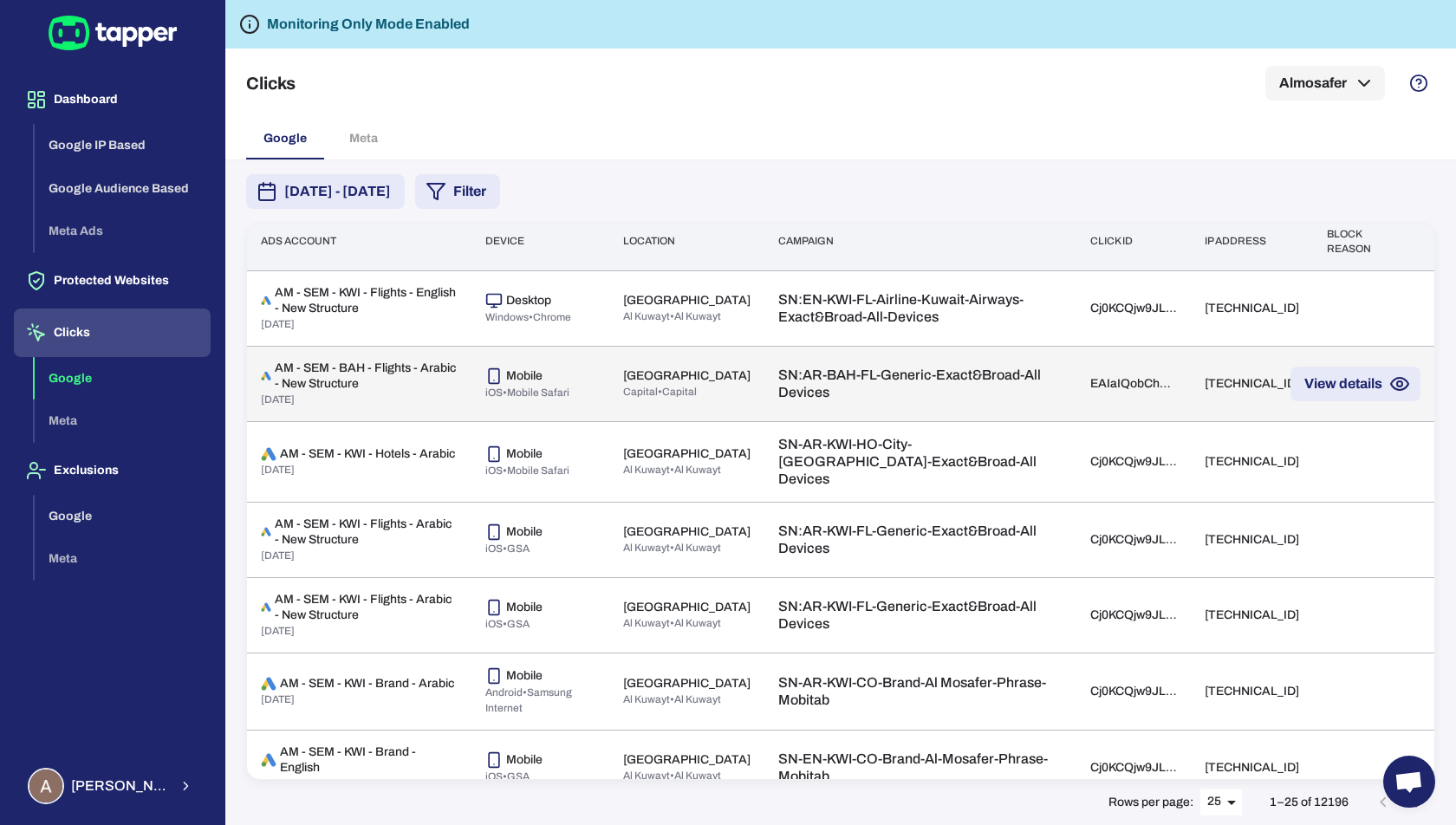
scroll to position [7, 0]
